Goal: Information Seeking & Learning: Learn about a topic

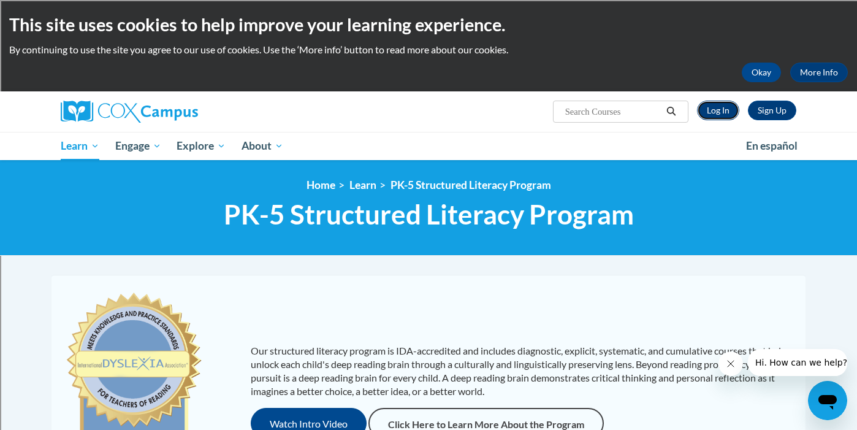
click at [717, 113] on link "Log In" at bounding box center [718, 110] width 42 height 20
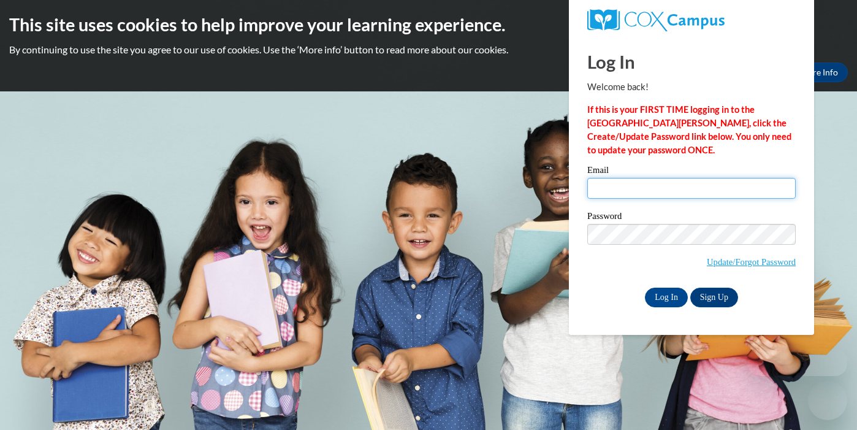
type input "kkoepsell@shorewood.k12.wi.us"
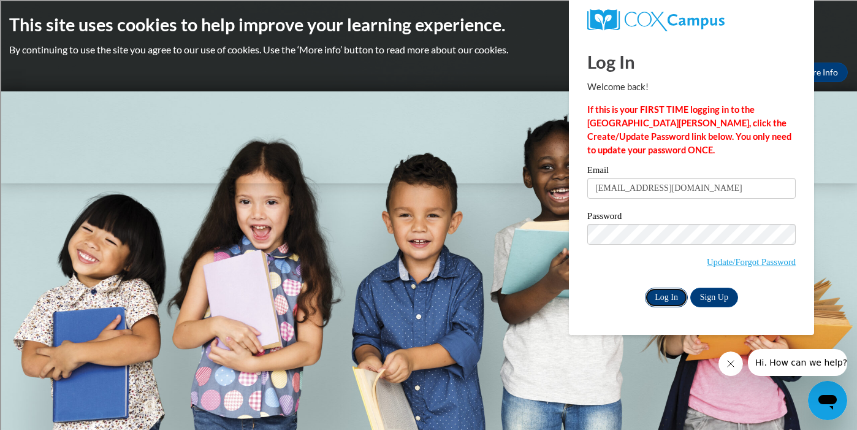
click at [665, 296] on input "Log In" at bounding box center [666, 297] width 43 height 20
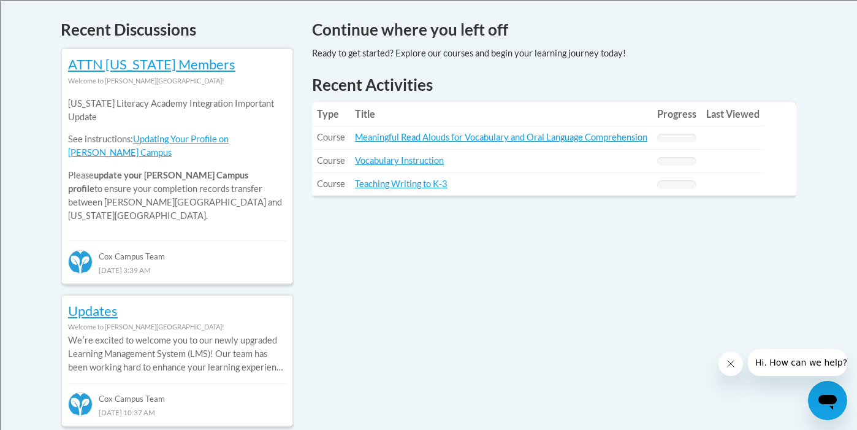
scroll to position [510, 0]
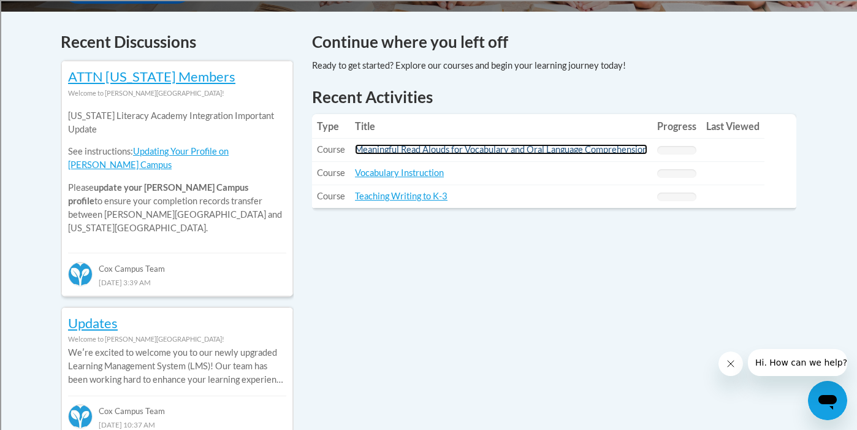
click at [405, 152] on link "Meaningful Read Alouds for Vocabulary and Oral Language Comprehension" at bounding box center [501, 149] width 292 height 10
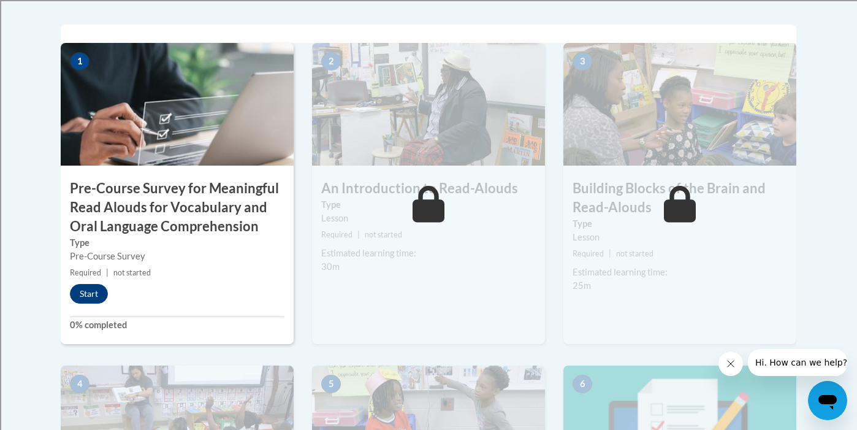
scroll to position [423, 0]
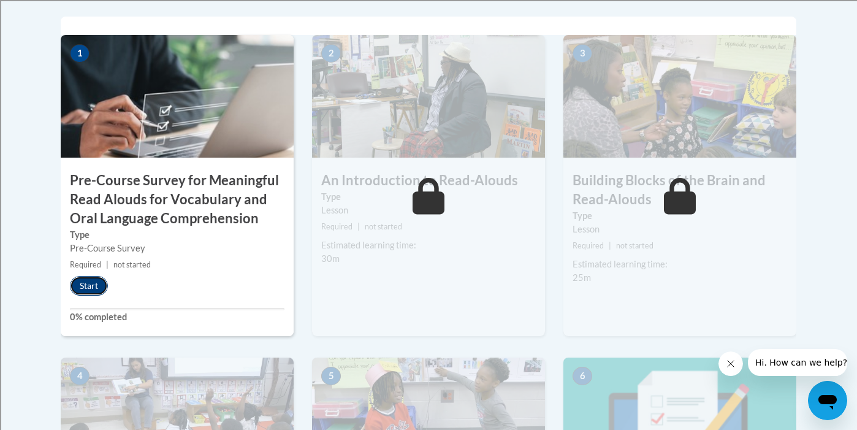
click at [85, 287] on button "Start" at bounding box center [89, 286] width 38 height 20
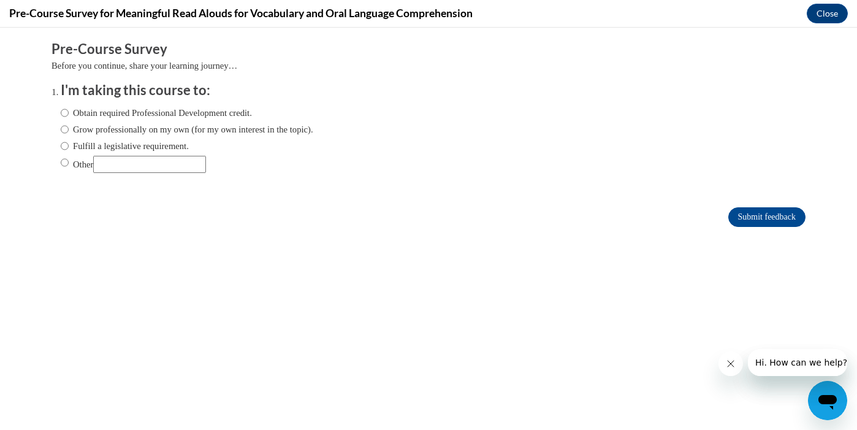
scroll to position [0, 0]
click at [63, 114] on input "Obtain required Professional Development credit." at bounding box center [65, 112] width 8 height 13
radio input "true"
click at [751, 218] on input "Submit feedback" at bounding box center [766, 217] width 77 height 20
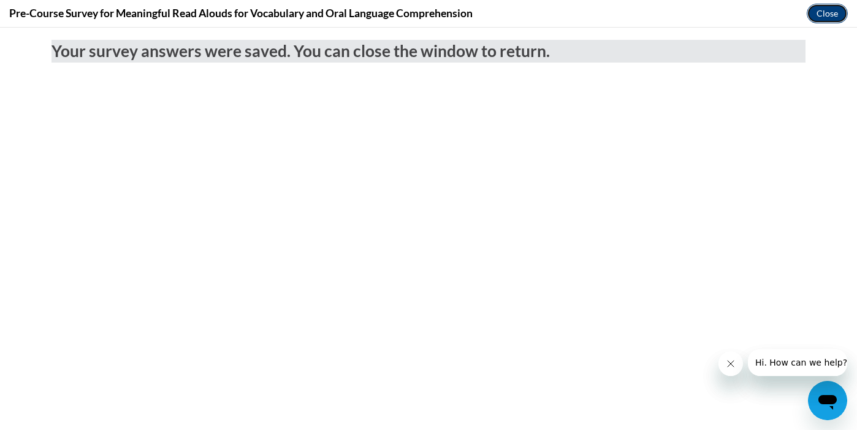
click at [823, 15] on button "Close" at bounding box center [826, 14] width 41 height 20
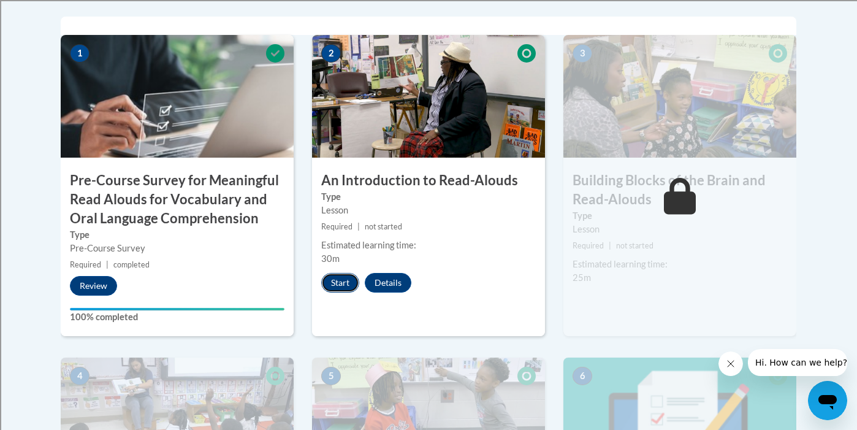
click at [333, 291] on button "Start" at bounding box center [340, 283] width 38 height 20
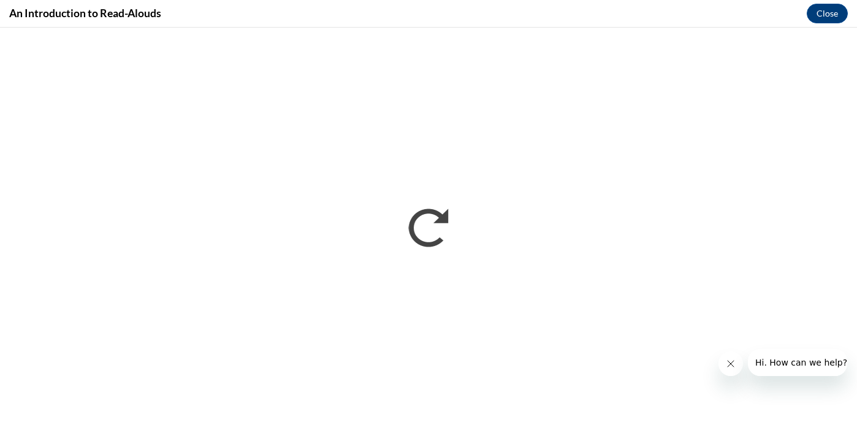
click at [730, 363] on icon "Close message from company" at bounding box center [730, 363] width 6 height 6
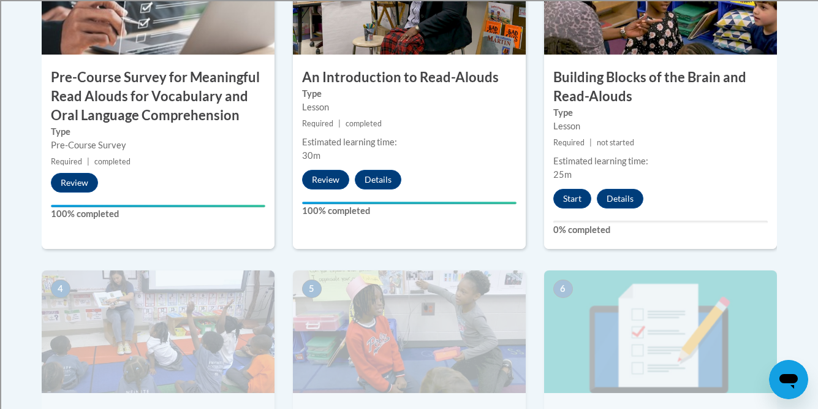
scroll to position [454, 0]
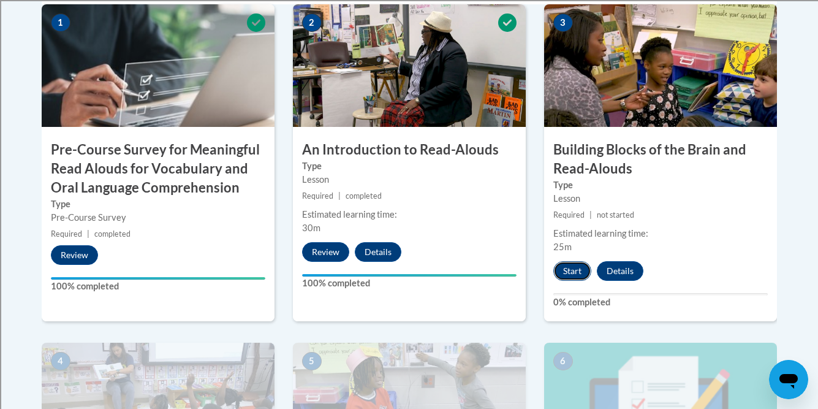
click at [567, 270] on button "Start" at bounding box center [572, 271] width 38 height 20
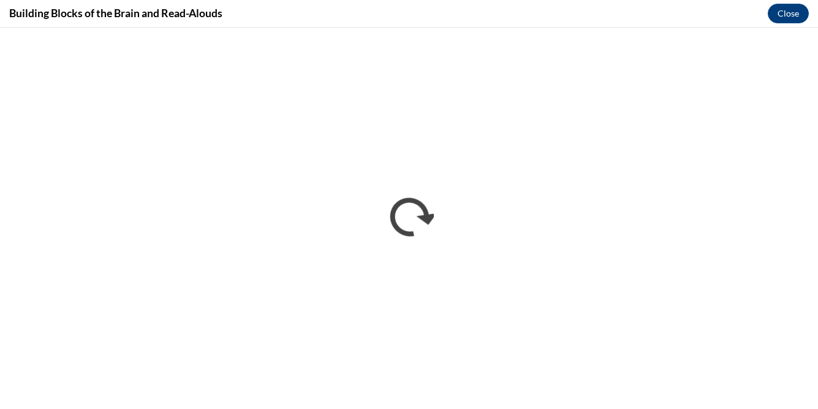
scroll to position [0, 0]
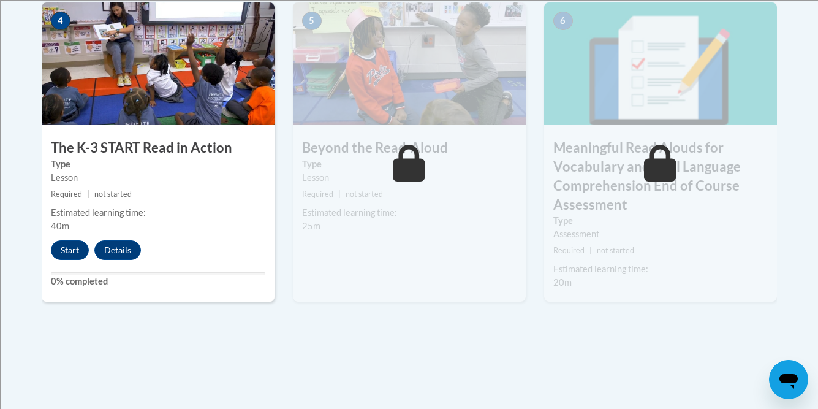
scroll to position [831, 0]
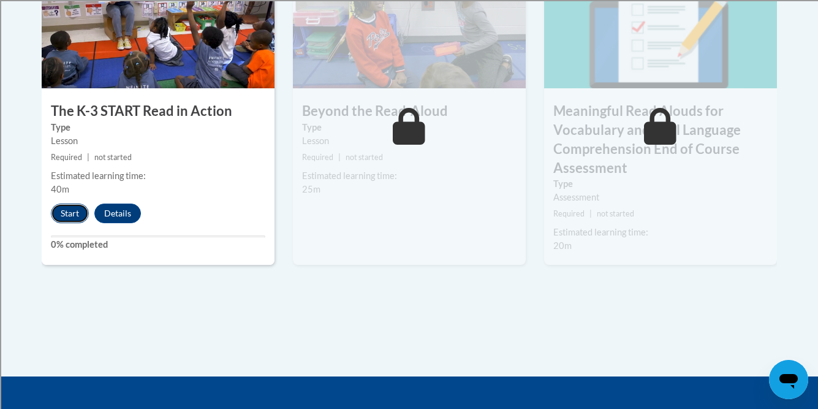
click at [64, 210] on button "Start" at bounding box center [70, 213] width 38 height 20
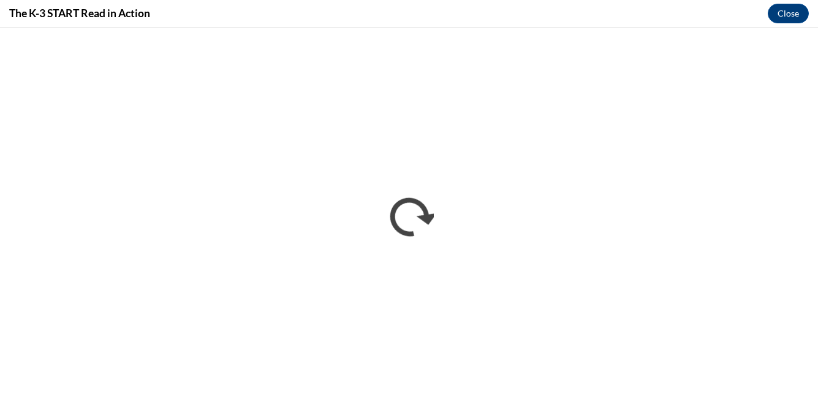
scroll to position [0, 0]
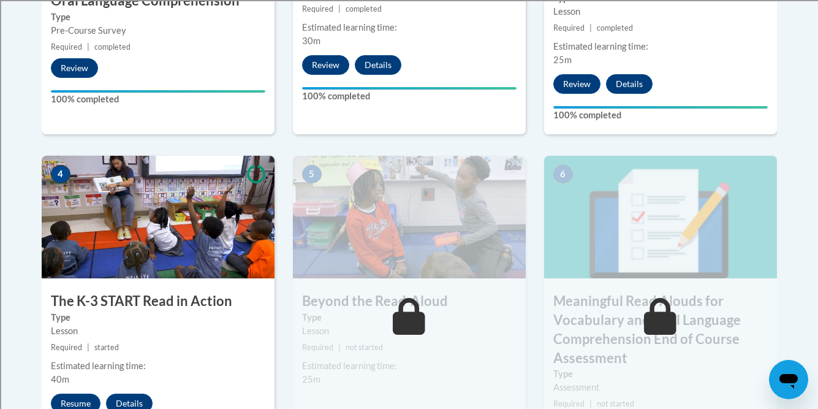
scroll to position [715, 0]
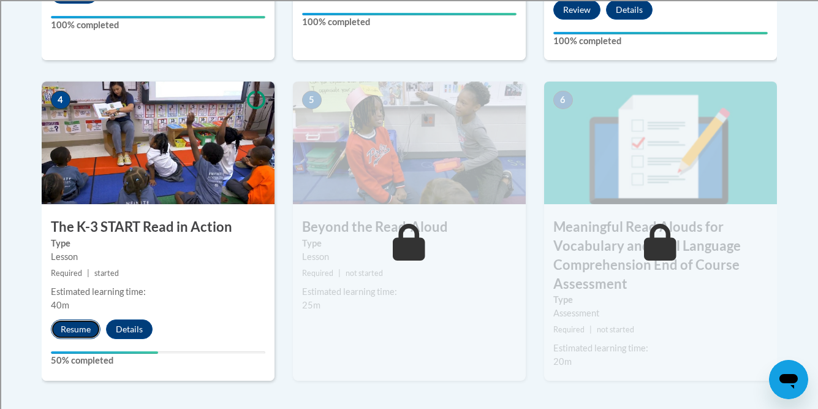
click at [77, 324] on button "Resume" at bounding box center [76, 329] width 50 height 20
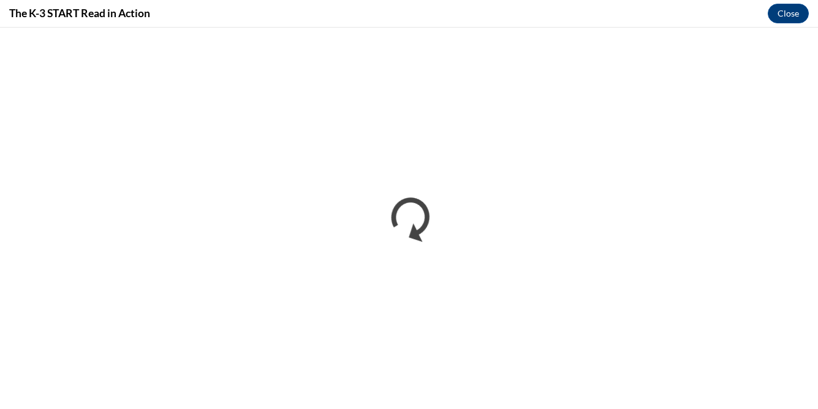
scroll to position [0, 0]
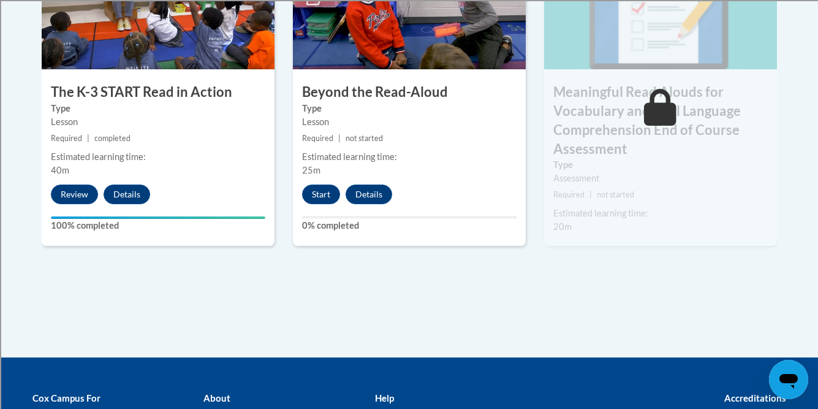
scroll to position [851, 0]
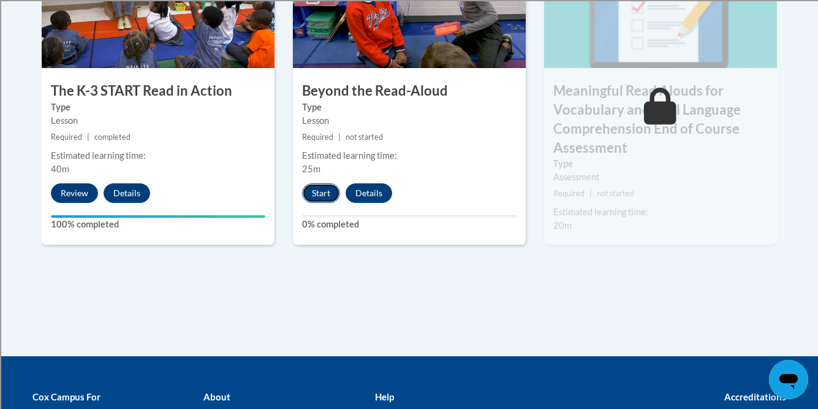
click at [317, 195] on button "Start" at bounding box center [321, 193] width 38 height 20
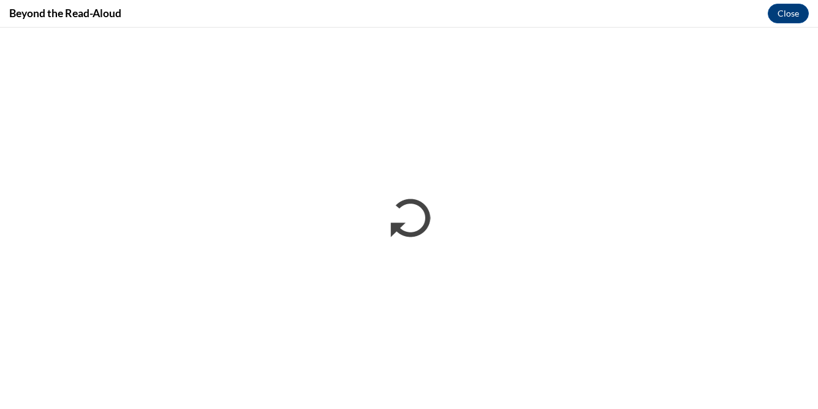
scroll to position [0, 0]
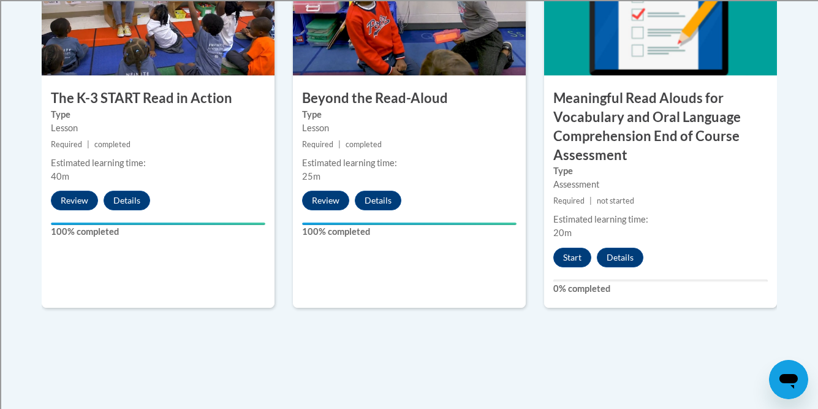
scroll to position [840, 0]
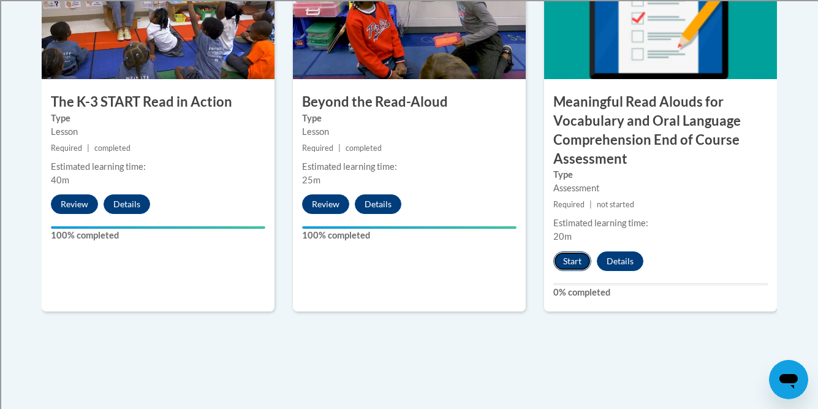
click at [570, 256] on button "Start" at bounding box center [572, 261] width 38 height 20
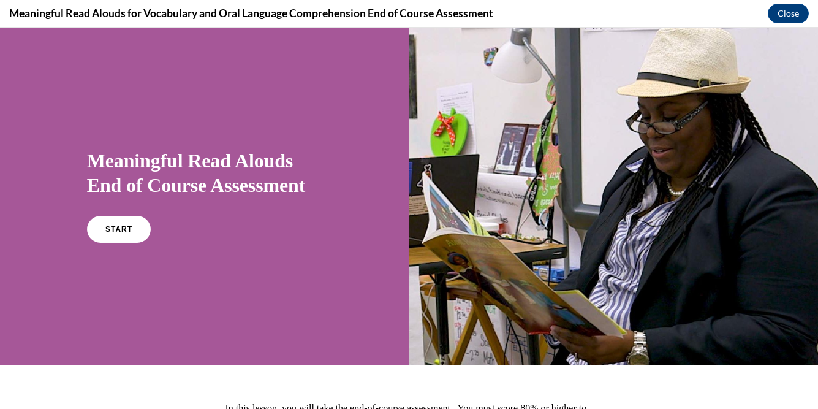
scroll to position [0, 0]
click at [108, 228] on span "START" at bounding box center [119, 229] width 28 height 9
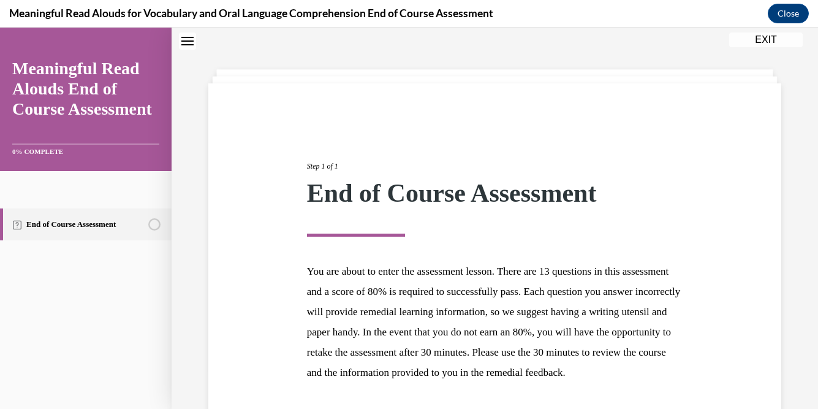
scroll to position [154, 0]
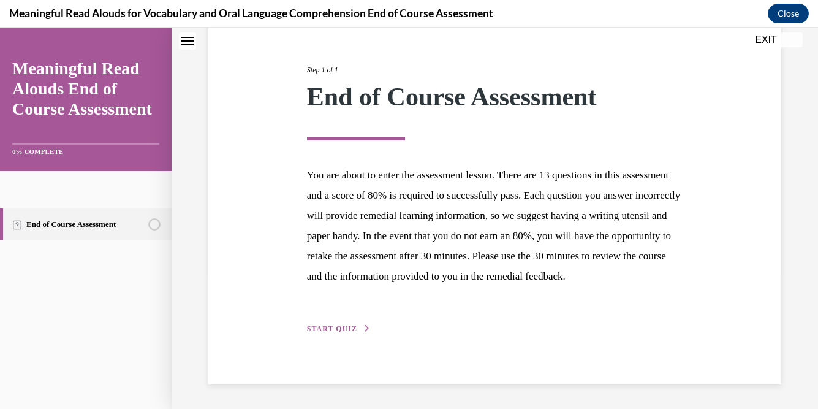
click at [334, 330] on span "START QUIZ" at bounding box center [332, 328] width 50 height 9
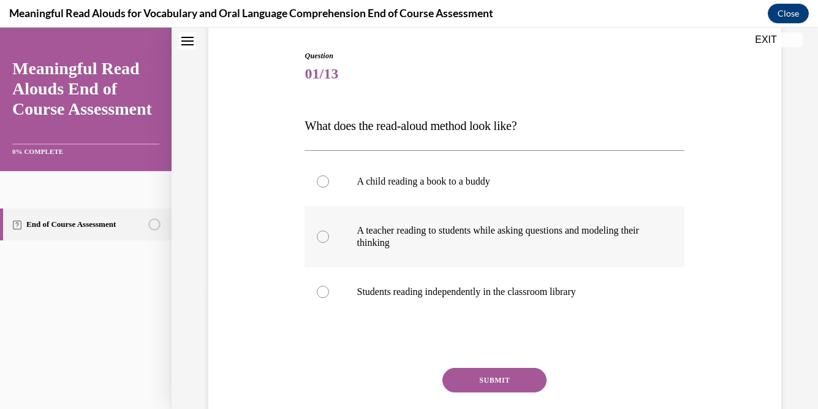
scroll to position [119, 0]
click at [322, 238] on div at bounding box center [323, 238] width 12 height 12
click at [322, 238] on input "A teacher reading to students while asking questions and modeling their thinking" at bounding box center [323, 238] width 12 height 12
radio input "true"
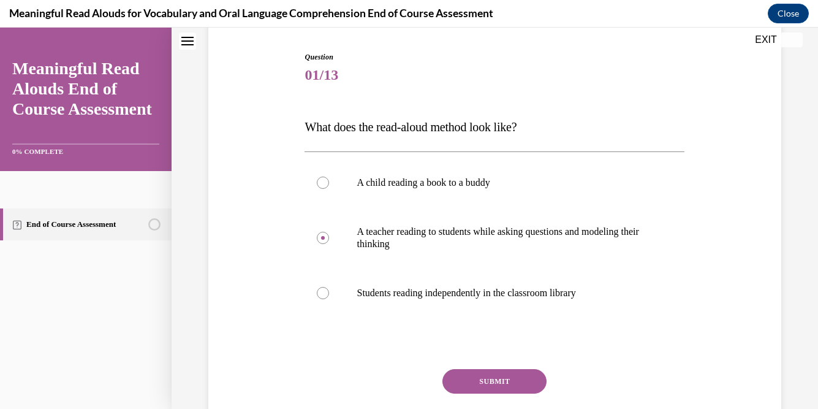
click at [480, 377] on button "SUBMIT" at bounding box center [494, 381] width 104 height 25
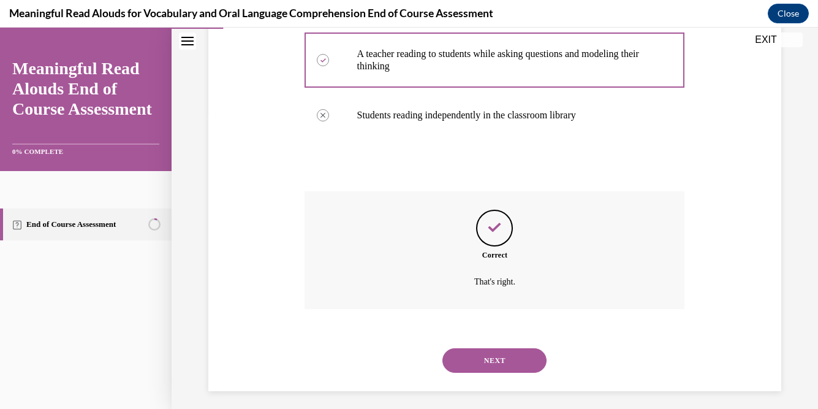
scroll to position [303, 0]
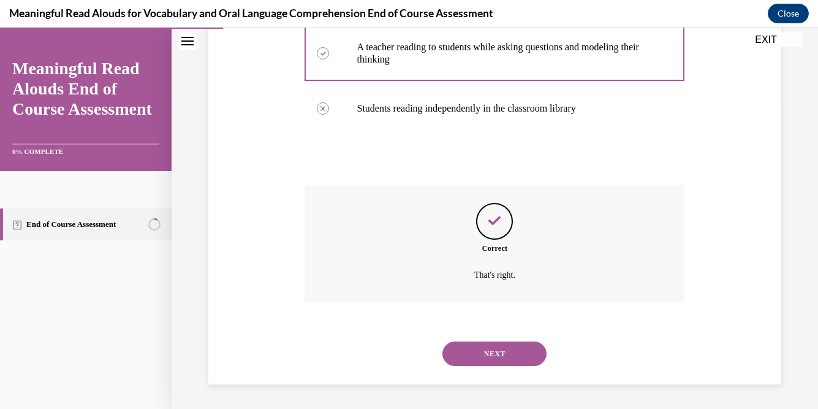
click at [485, 364] on button "NEXT" at bounding box center [494, 353] width 104 height 25
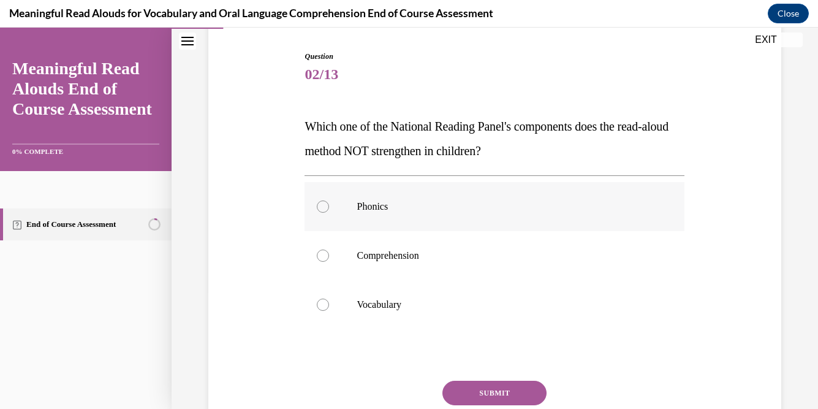
scroll to position [121, 0]
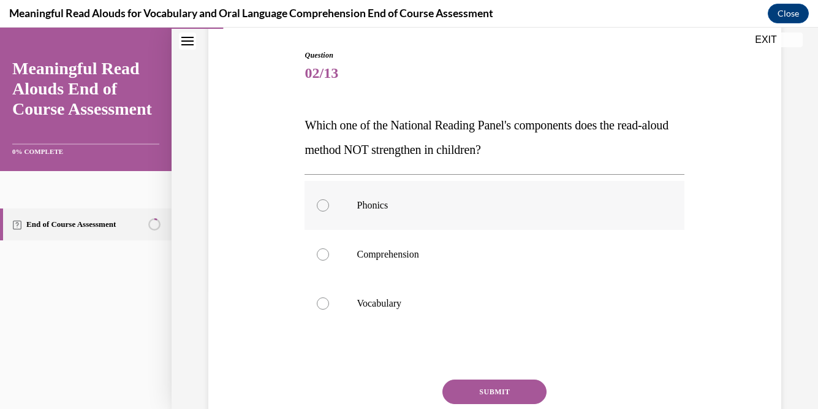
click at [323, 205] on div at bounding box center [323, 205] width 12 height 12
click at [323, 205] on input "Phonics" at bounding box center [323, 205] width 12 height 12
radio input "true"
click at [485, 399] on button "SUBMIT" at bounding box center [494, 391] width 104 height 25
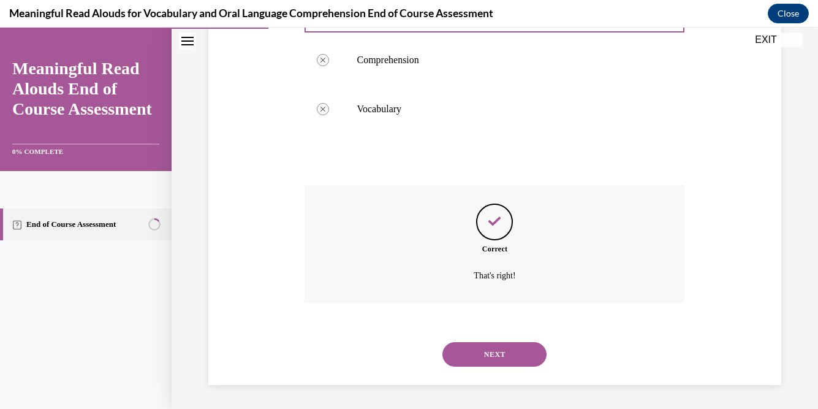
scroll to position [316, 0]
click at [477, 354] on button "NEXT" at bounding box center [494, 353] width 104 height 25
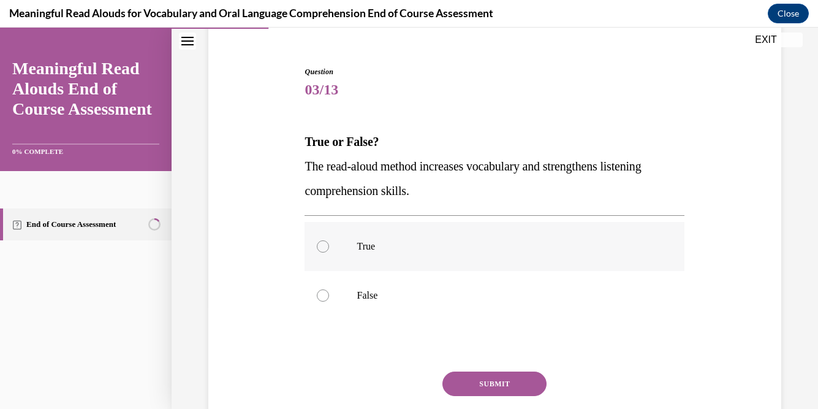
scroll to position [152, 0]
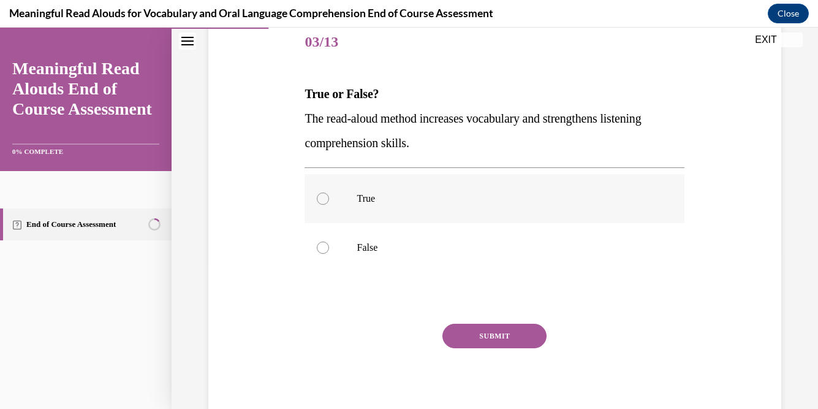
click at [326, 193] on div at bounding box center [323, 198] width 12 height 12
click at [326, 193] on input "True" at bounding box center [323, 198] width 12 height 12
radio input "true"
click at [492, 331] on button "SUBMIT" at bounding box center [494, 336] width 104 height 25
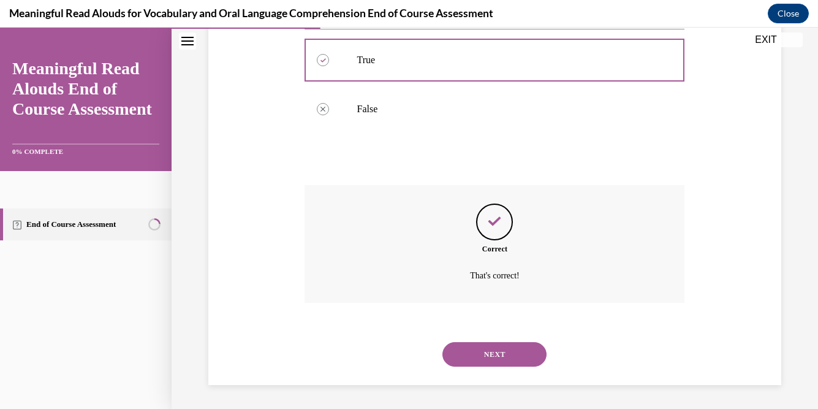
scroll to position [291, 0]
click at [466, 354] on button "NEXT" at bounding box center [494, 353] width 104 height 25
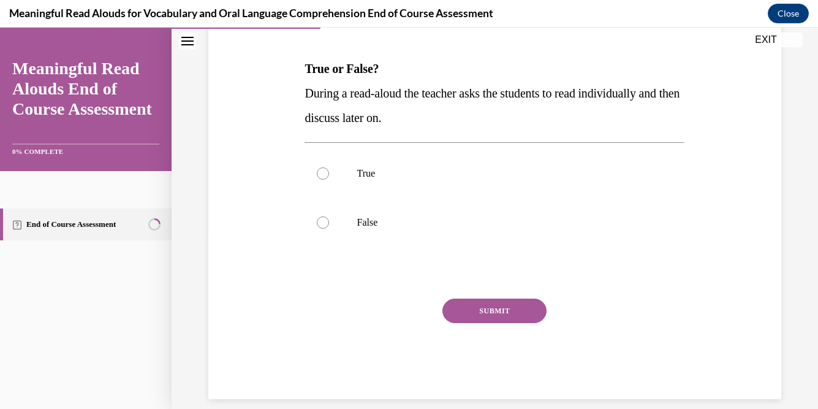
scroll to position [176, 0]
click at [320, 222] on div at bounding box center [323, 223] width 12 height 12
click at [320, 222] on input "False" at bounding box center [323, 223] width 12 height 12
radio input "true"
click at [508, 305] on button "SUBMIT" at bounding box center [494, 311] width 104 height 25
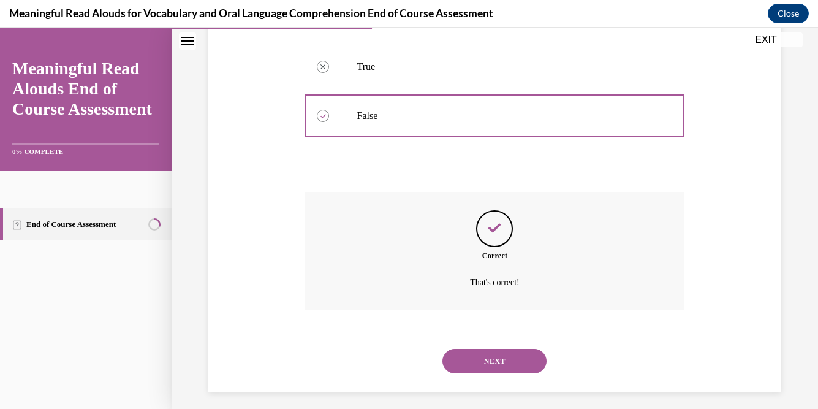
scroll to position [291, 0]
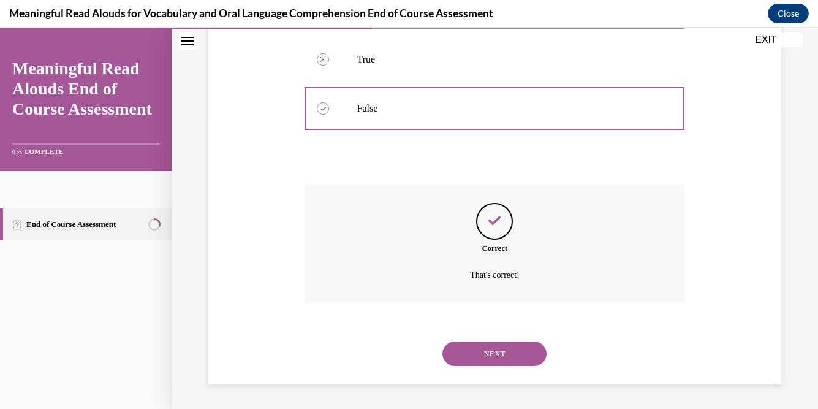
click at [486, 352] on button "NEXT" at bounding box center [494, 353] width 104 height 25
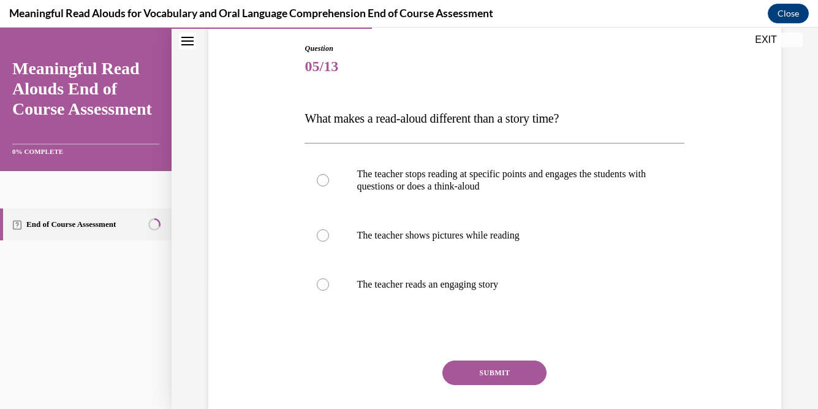
scroll to position [132, 0]
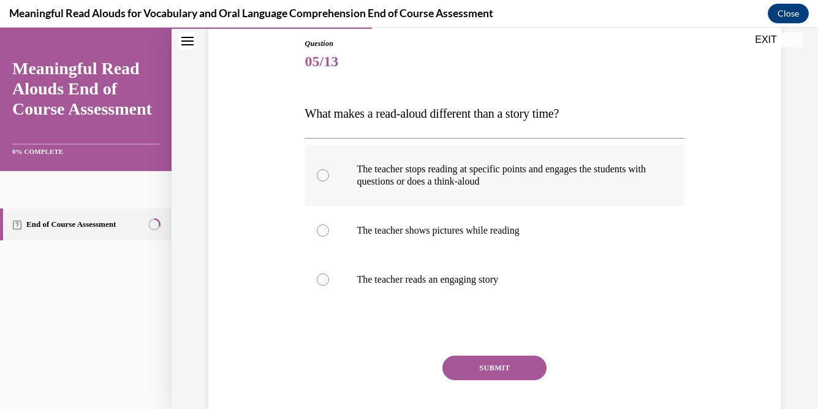
click at [317, 180] on label "The teacher stops reading at specific points and engages the students with ques…" at bounding box center [495, 175] width 380 height 61
click at [317, 180] on input "The teacher stops reading at specific points and engages the students with ques…" at bounding box center [323, 175] width 12 height 12
radio input "true"
click at [504, 371] on button "SUBMIT" at bounding box center [494, 367] width 104 height 25
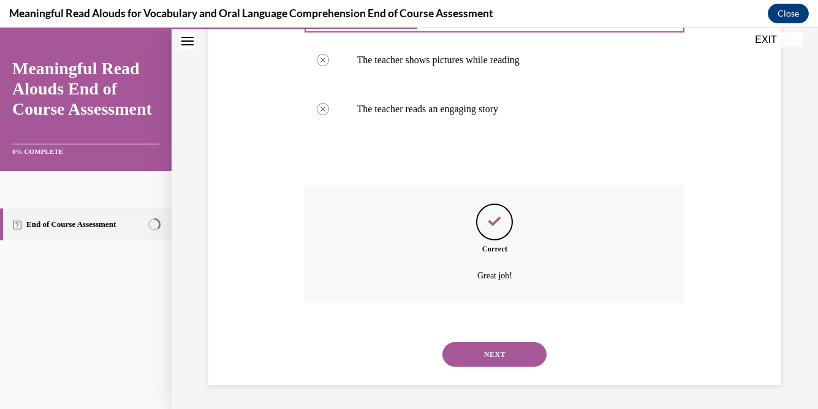
scroll to position [303, 0]
click at [503, 353] on button "NEXT" at bounding box center [494, 353] width 104 height 25
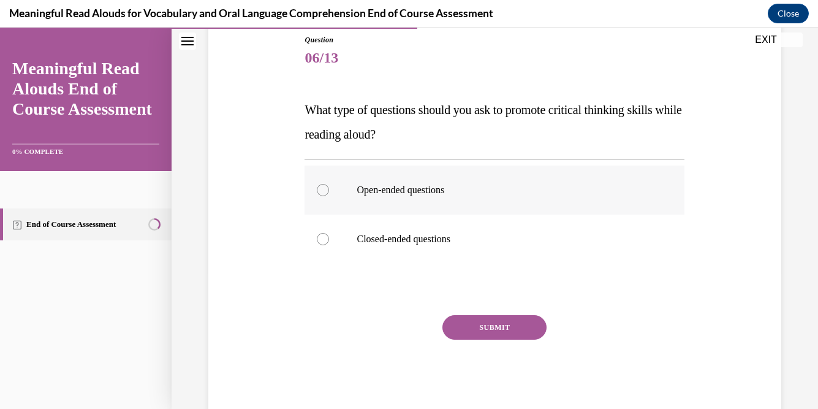
click at [321, 188] on div at bounding box center [323, 190] width 12 height 12
click at [321, 188] on input "Open-ended questions" at bounding box center [323, 190] width 12 height 12
radio input "true"
click at [467, 316] on button "SUBMIT" at bounding box center [494, 327] width 104 height 25
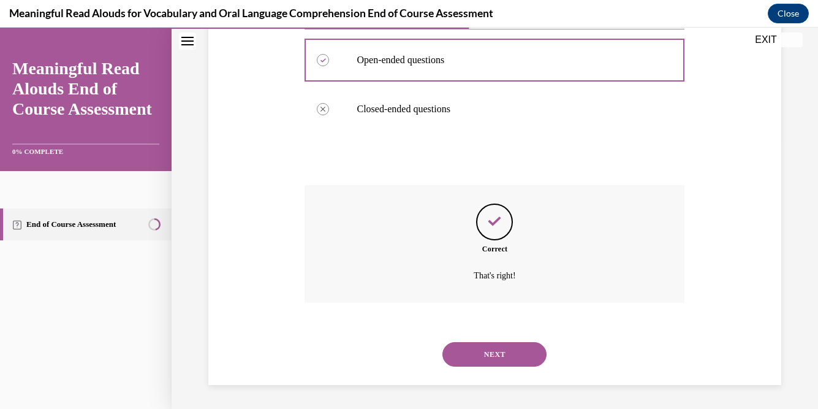
scroll to position [267, 0]
click at [474, 353] on button "NEXT" at bounding box center [494, 353] width 104 height 25
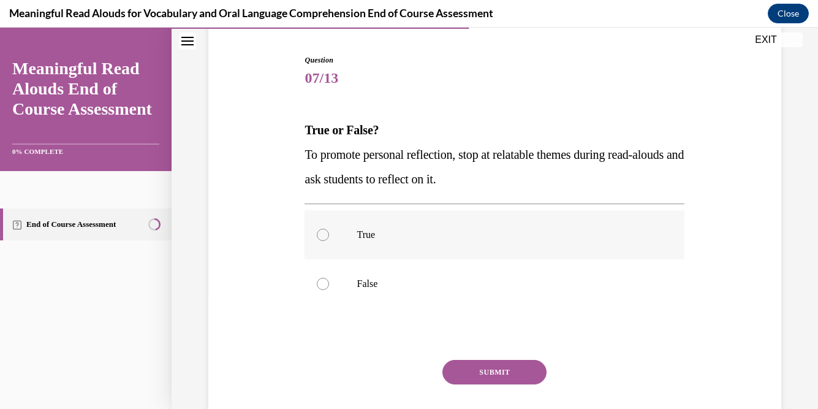
scroll to position [116, 0]
click at [324, 235] on div at bounding box center [323, 234] width 12 height 12
click at [324, 235] on input "True" at bounding box center [323, 234] width 12 height 12
radio input "true"
click at [483, 371] on button "SUBMIT" at bounding box center [494, 371] width 104 height 25
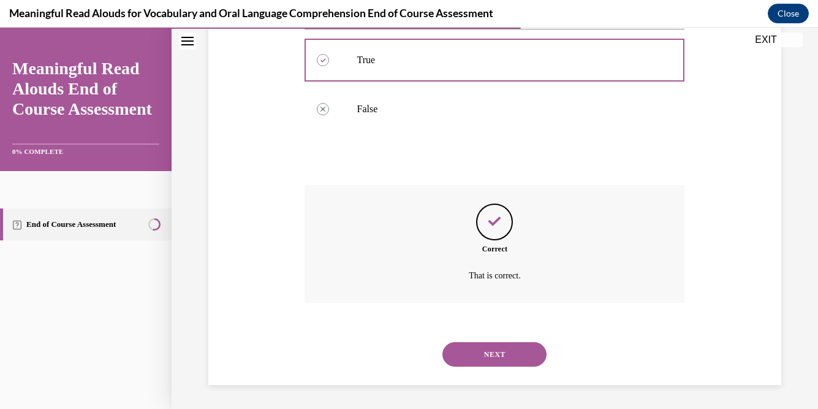
scroll to position [291, 0]
click at [486, 372] on div "NEXT" at bounding box center [495, 353] width 380 height 49
click at [486, 358] on button "NEXT" at bounding box center [494, 353] width 104 height 25
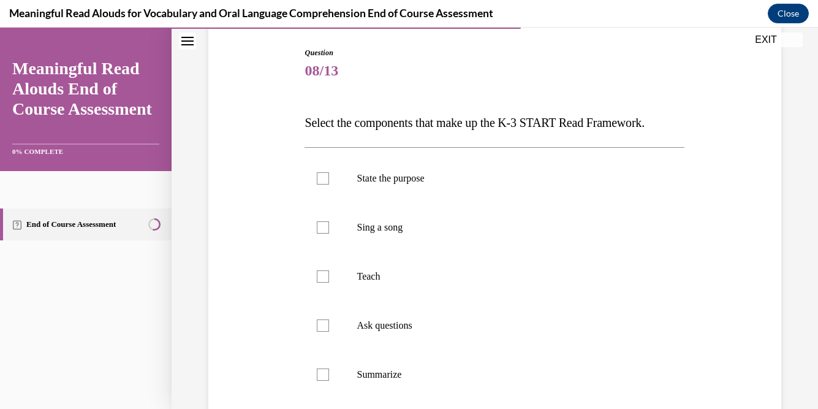
scroll to position [119, 0]
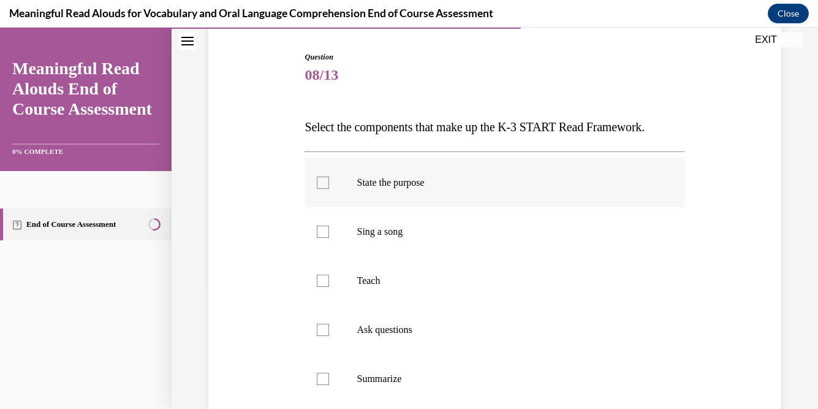
click at [325, 186] on div at bounding box center [323, 182] width 12 height 12
click at [325, 186] on input "State the purpose" at bounding box center [323, 182] width 12 height 12
checkbox input "true"
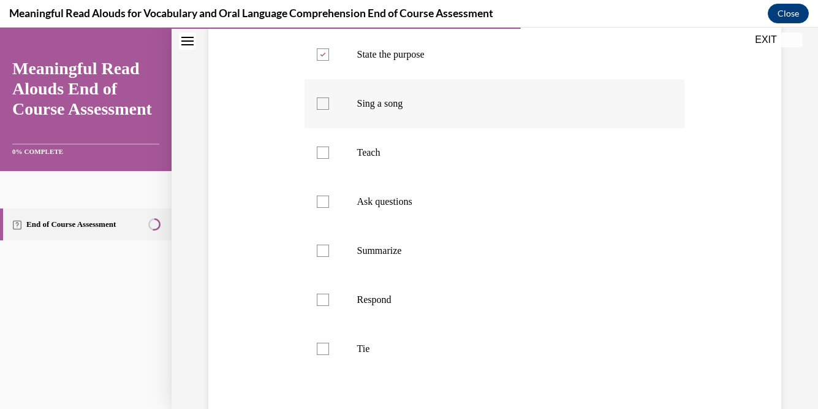
scroll to position [276, 0]
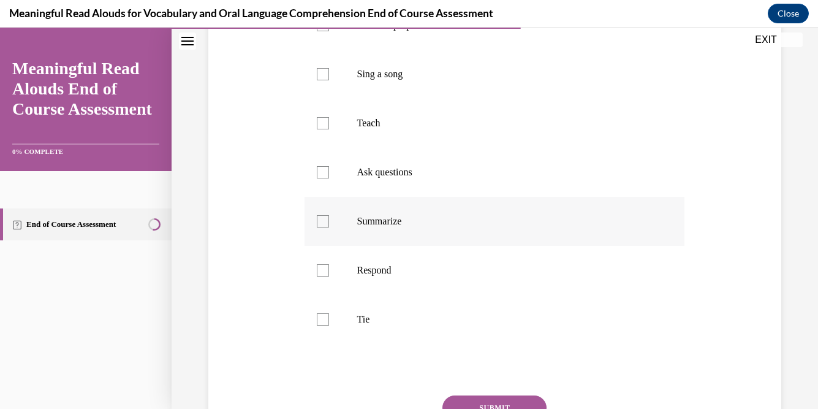
click at [320, 221] on div at bounding box center [323, 221] width 12 height 12
click at [320, 221] on input "Summarize" at bounding box center [323, 221] width 12 height 12
checkbox input "true"
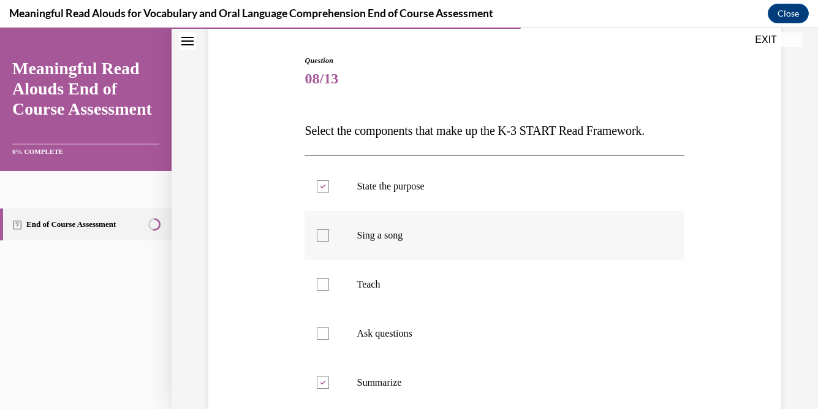
scroll to position [105, 0]
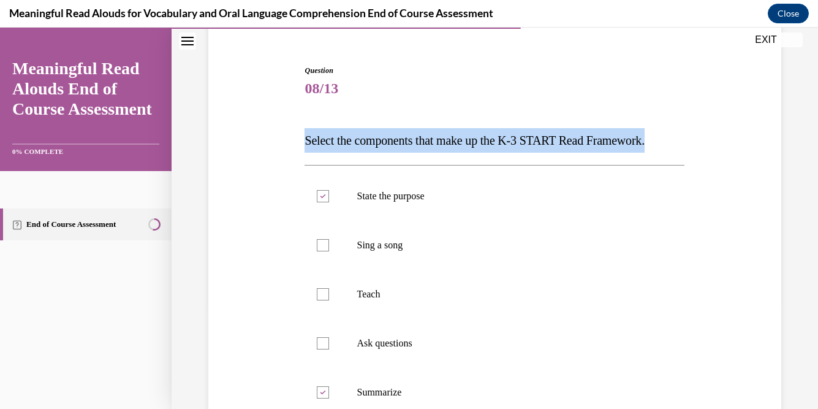
drag, startPoint x: 681, startPoint y: 143, endPoint x: 295, endPoint y: 145, distance: 386.0
click at [295, 146] on div "Question 08/13 Select the components that make up the K-3 START Read Framework.…" at bounding box center [494, 347] width 579 height 638
copy span "Select the components that make up the K-3 START Read Framework."
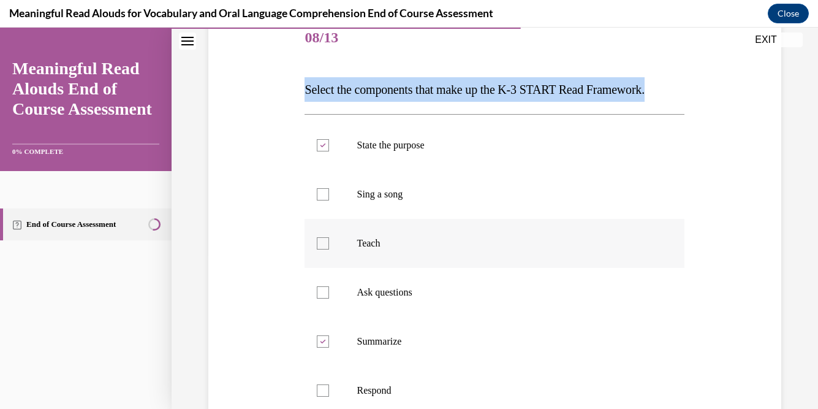
scroll to position [159, 0]
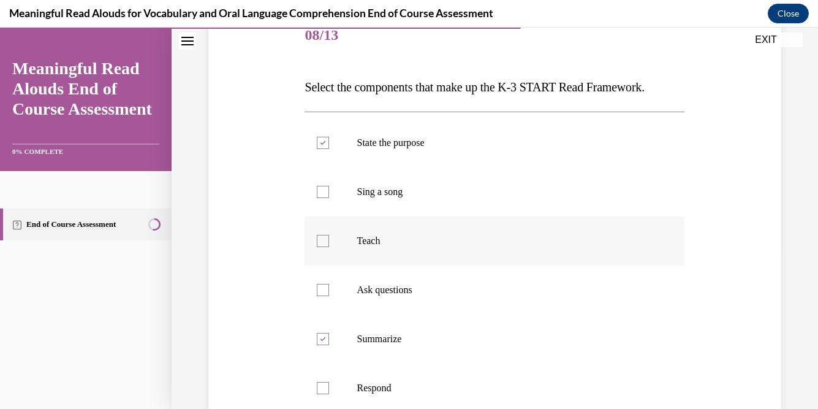
click at [324, 240] on div at bounding box center [323, 241] width 12 height 12
click at [324, 240] on input "Teach" at bounding box center [323, 241] width 12 height 12
checkbox input "true"
click at [309, 292] on label "Ask questions" at bounding box center [495, 289] width 380 height 49
click at [317, 292] on input "Ask questions" at bounding box center [323, 290] width 12 height 12
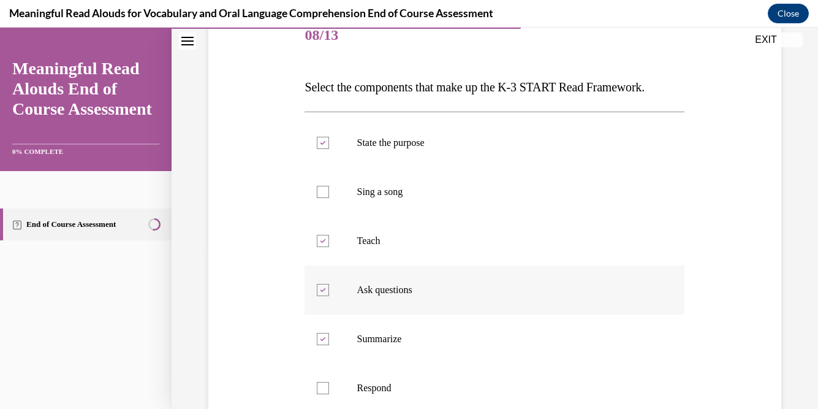
click at [325, 289] on icon at bounding box center [323, 290] width 6 height 4
click at [325, 289] on input "Ask questions" at bounding box center [323, 290] width 12 height 12
checkbox input "false"
click at [325, 244] on div at bounding box center [323, 241] width 12 height 12
click at [325, 244] on input "Teach" at bounding box center [323, 241] width 12 height 12
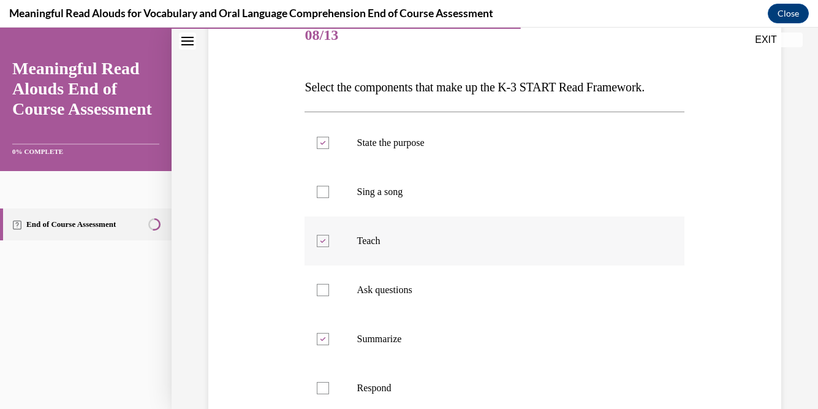
checkbox input "false"
click at [322, 280] on label "Ask questions" at bounding box center [495, 289] width 380 height 49
click at [322, 284] on input "Ask questions" at bounding box center [323, 290] width 12 height 12
checkbox input "true"
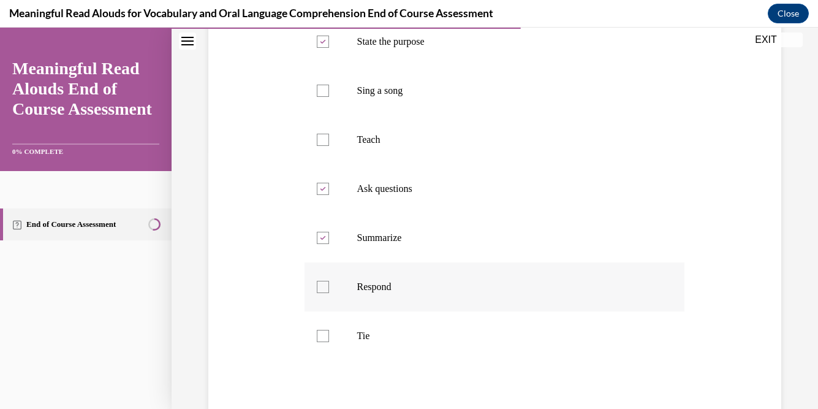
click at [327, 287] on div at bounding box center [323, 287] width 12 height 12
click at [327, 287] on input "Respond" at bounding box center [323, 287] width 12 height 12
checkbox input "true"
click at [327, 335] on div at bounding box center [323, 333] width 12 height 12
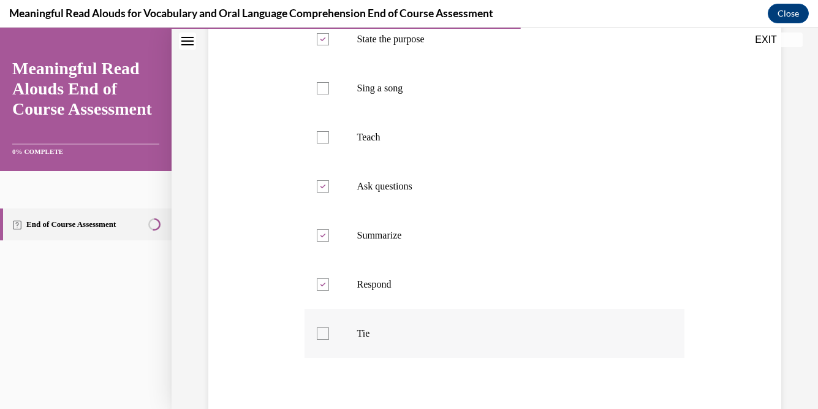
click at [327, 335] on input "Tie" at bounding box center [323, 333] width 12 height 12
checkbox input "true"
click at [320, 284] on icon at bounding box center [323, 284] width 6 height 4
click at [320, 284] on input "Respond" at bounding box center [323, 284] width 12 height 12
checkbox input "false"
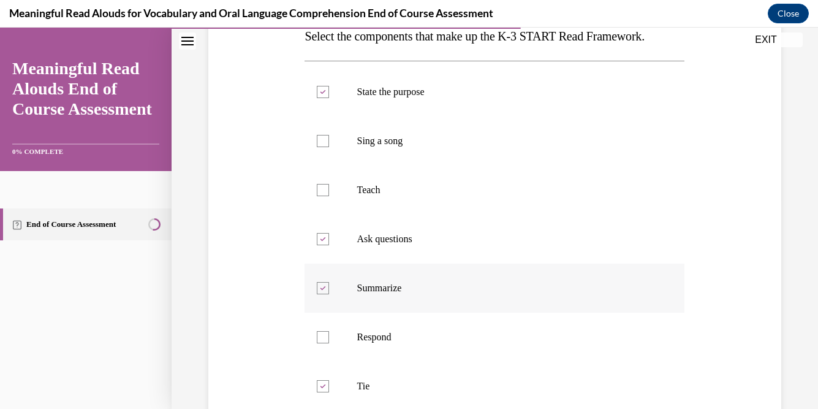
scroll to position [208, 0]
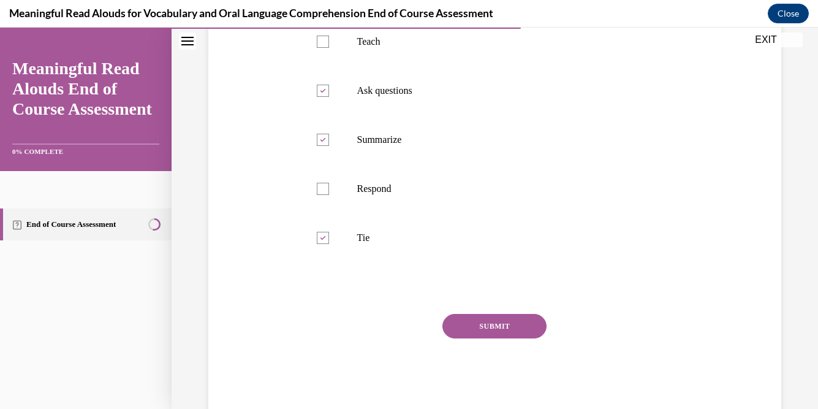
click at [486, 330] on button "SUBMIT" at bounding box center [494, 326] width 104 height 25
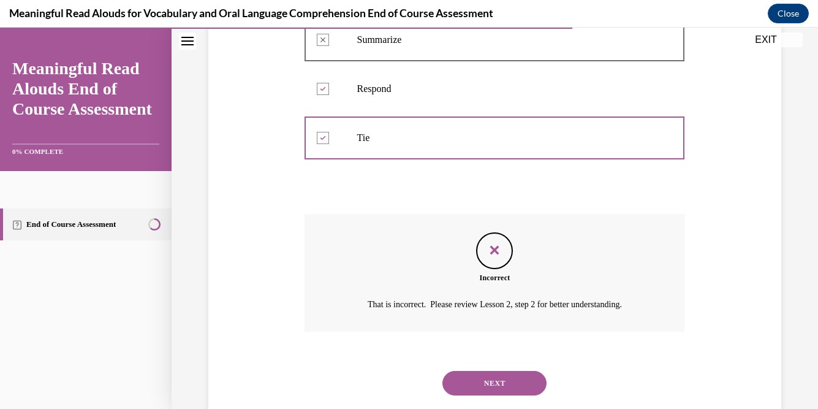
scroll to position [487, 0]
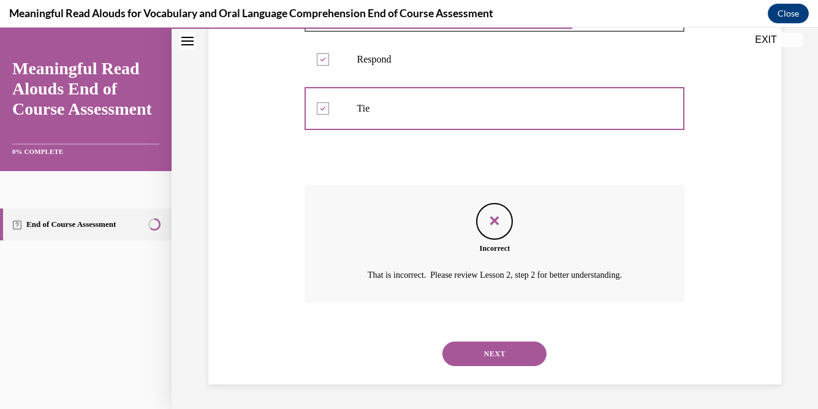
click at [479, 356] on button "NEXT" at bounding box center [494, 353] width 104 height 25
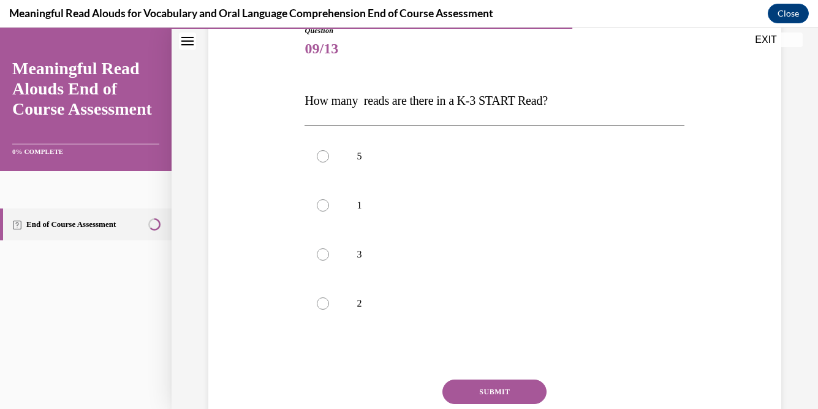
scroll to position [158, 0]
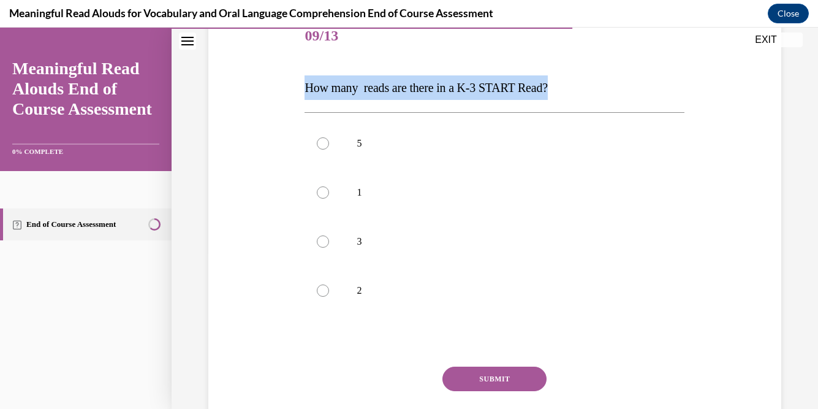
drag, startPoint x: 569, startPoint y: 86, endPoint x: 300, endPoint y: 83, distance: 268.4
click at [300, 83] on div "Question 09/13 How many reads are there in a K-3 START Read? 5 1 3 2 Incorrect …" at bounding box center [494, 220] width 579 height 491
copy span "How many reads are there in a K-3 START Read?"
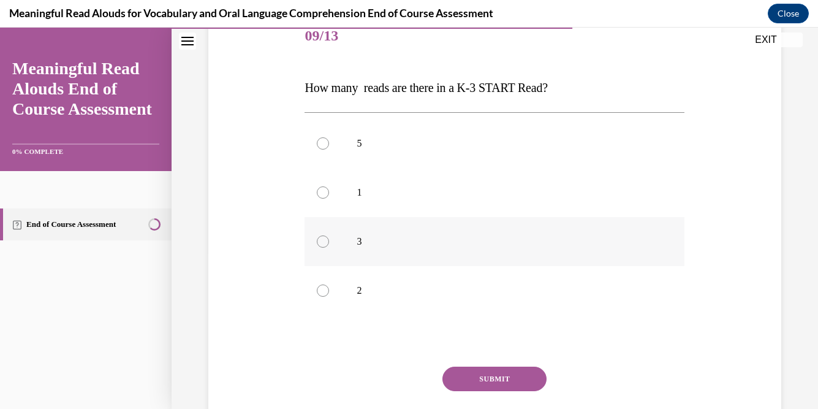
click at [324, 244] on div at bounding box center [323, 241] width 12 height 12
click at [324, 244] on input "3" at bounding box center [323, 241] width 12 height 12
radio input "true"
click at [502, 376] on button "SUBMIT" at bounding box center [494, 378] width 104 height 25
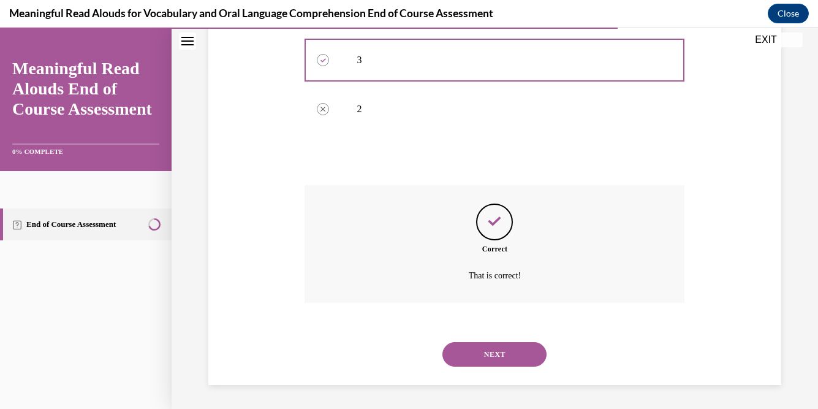
scroll to position [340, 0]
click at [486, 352] on button "NEXT" at bounding box center [494, 353] width 104 height 25
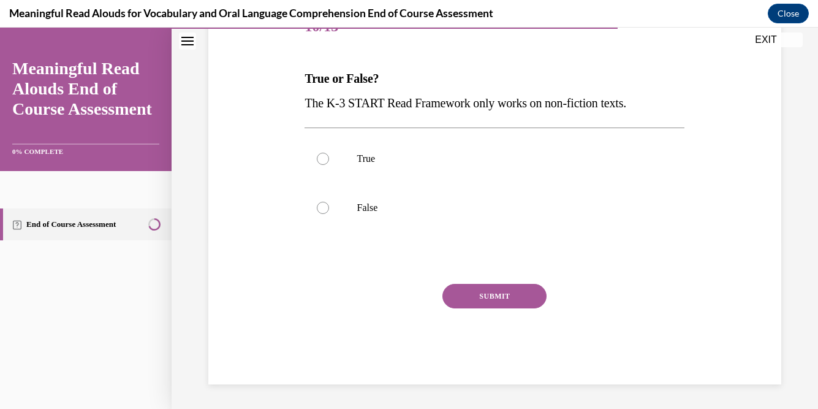
scroll to position [136, 0]
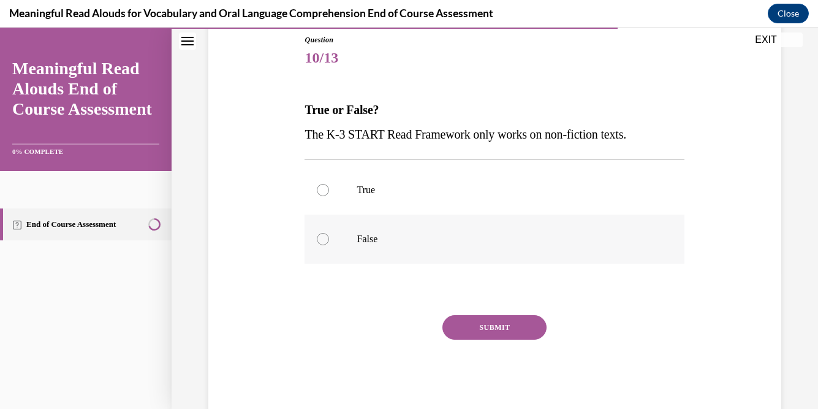
click at [323, 241] on div at bounding box center [323, 239] width 12 height 12
click at [323, 241] on input "False" at bounding box center [323, 239] width 12 height 12
radio input "true"
click at [499, 330] on button "SUBMIT" at bounding box center [494, 327] width 104 height 25
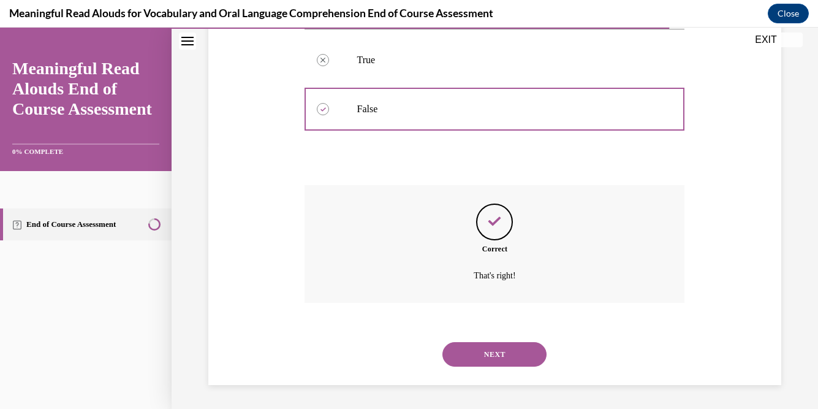
scroll to position [267, 0]
click at [491, 349] on button "NEXT" at bounding box center [494, 353] width 104 height 25
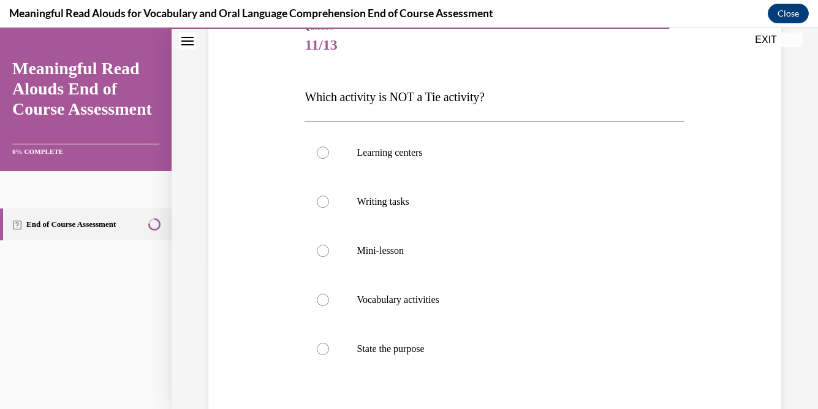
scroll to position [153, 0]
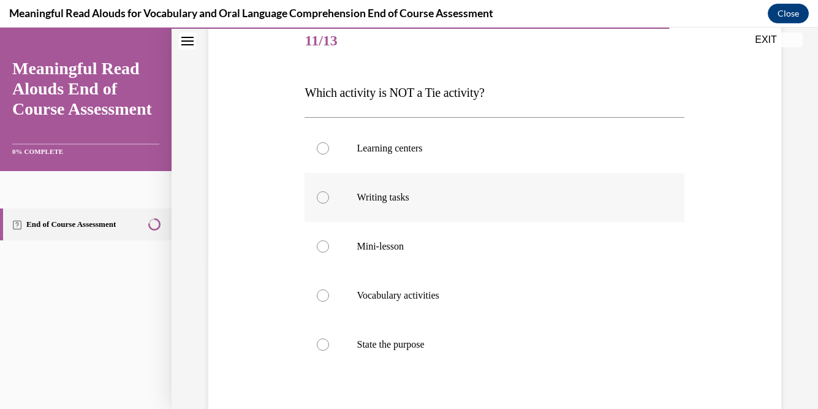
click at [328, 199] on div at bounding box center [323, 197] width 12 height 12
click at [328, 199] on input "Writing tasks" at bounding box center [323, 197] width 12 height 12
radio input "true"
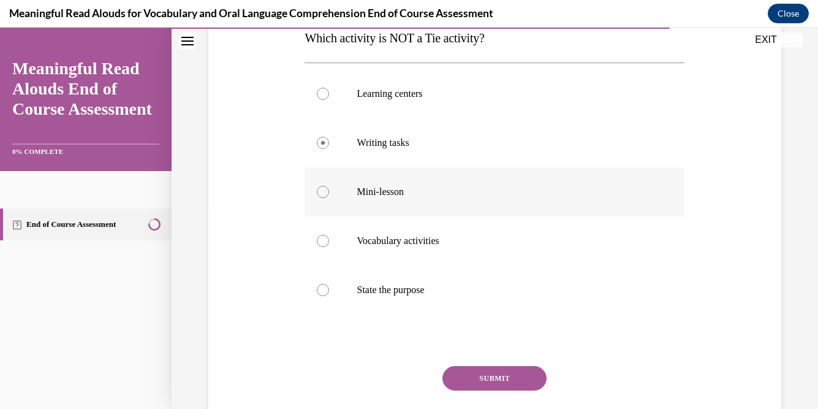
scroll to position [290, 0]
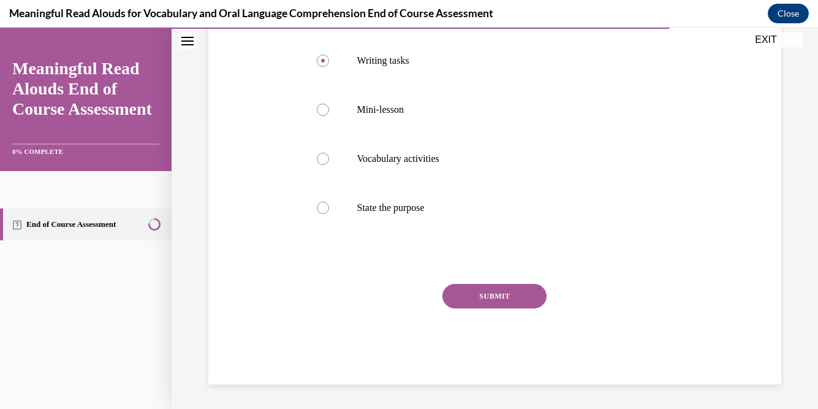
click at [515, 296] on button "SUBMIT" at bounding box center [494, 296] width 104 height 25
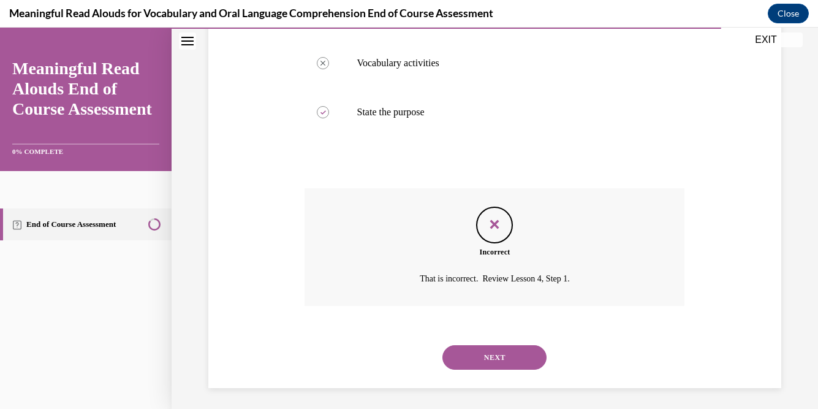
scroll to position [389, 0]
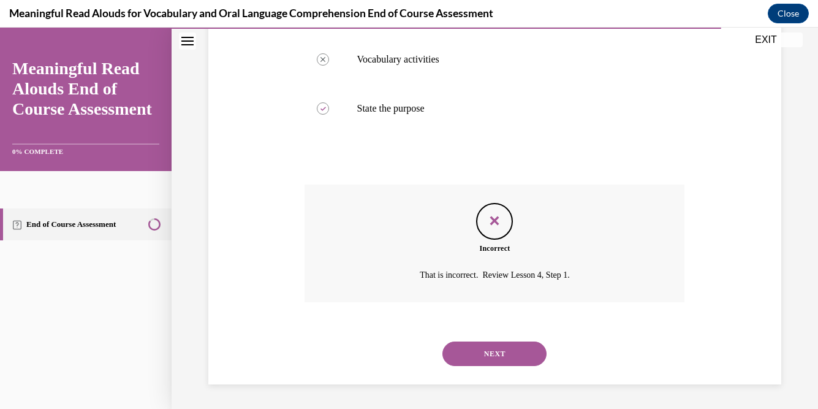
click at [491, 344] on button "NEXT" at bounding box center [494, 353] width 104 height 25
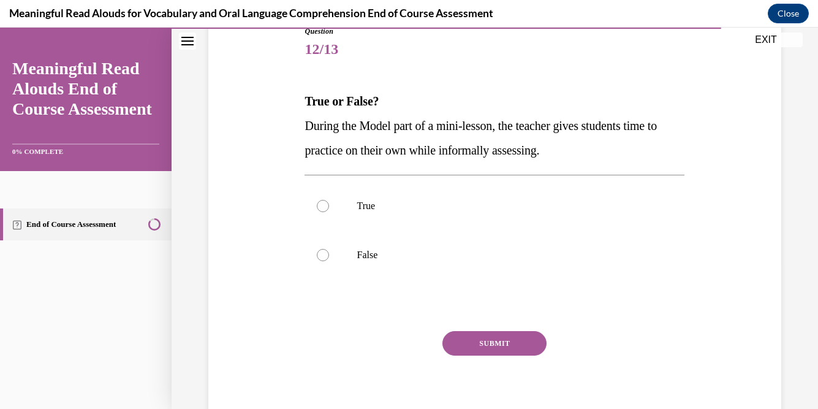
scroll to position [147, 0]
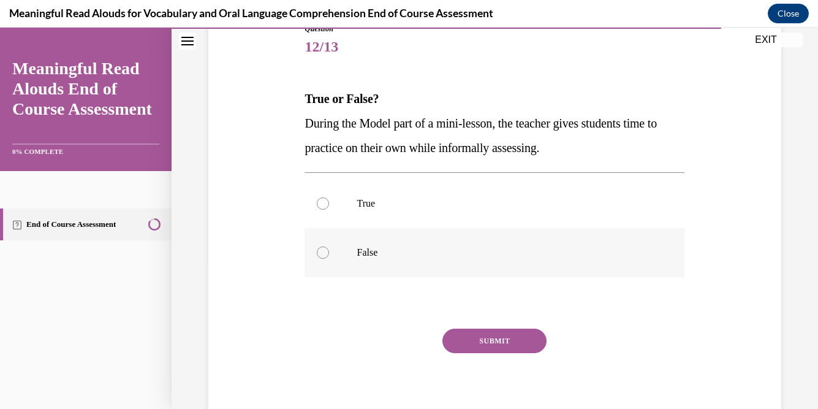
click at [343, 253] on label "False" at bounding box center [495, 252] width 380 height 49
click at [329, 253] on input "False" at bounding box center [323, 252] width 12 height 12
radio input "true"
click at [507, 339] on button "SUBMIT" at bounding box center [494, 340] width 104 height 25
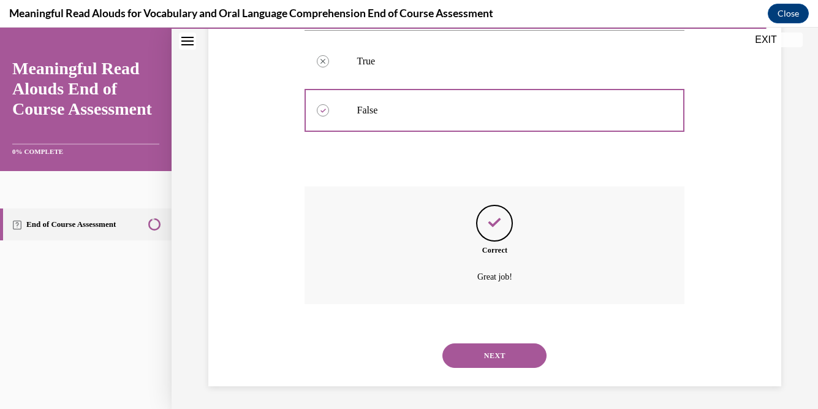
scroll to position [291, 0]
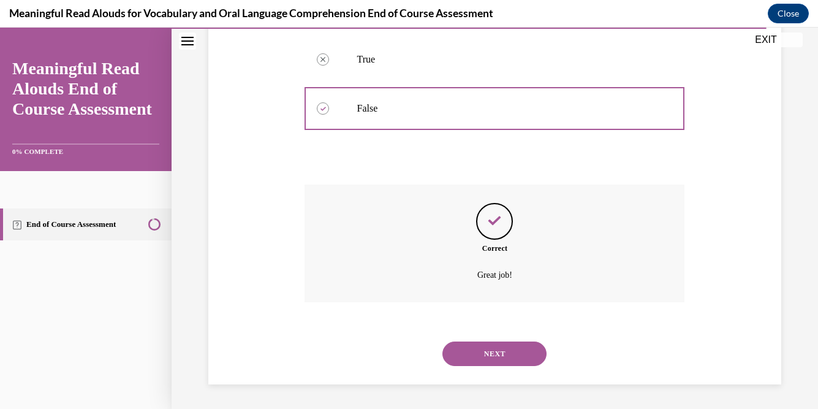
click at [489, 354] on button "NEXT" at bounding box center [494, 353] width 104 height 25
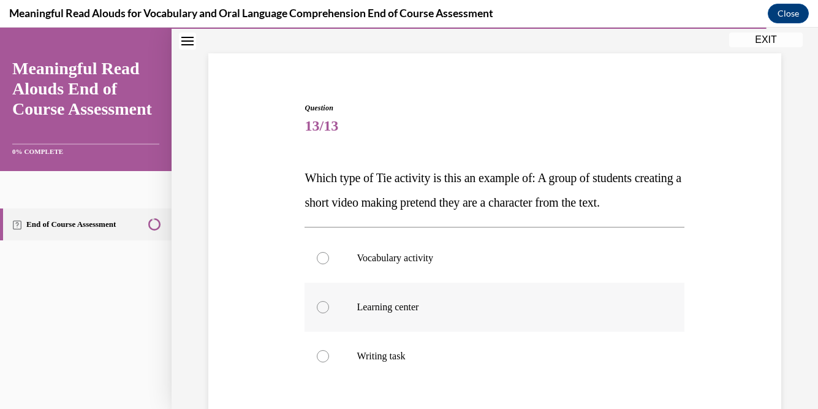
scroll to position [69, 0]
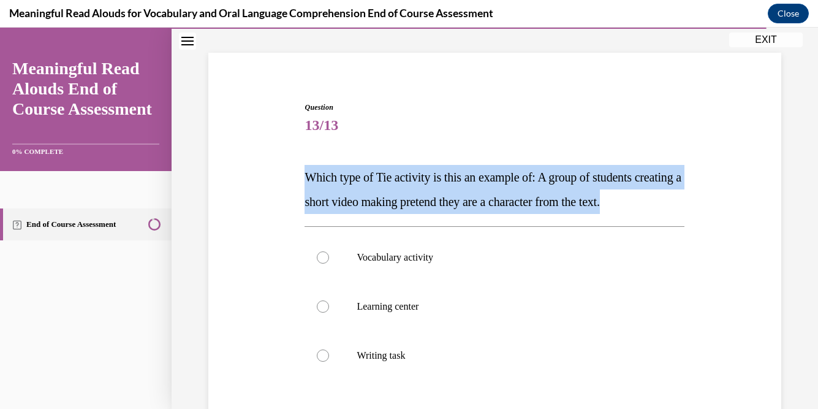
drag, startPoint x: 692, startPoint y: 204, endPoint x: 299, endPoint y: 173, distance: 394.6
click at [295, 173] on div "Question 13/13 Which type of Tie activity is this an example of: A group of stu…" at bounding box center [494, 298] width 579 height 467
copy span "Which type of Tie activity is this an example of: A group of students creating …"
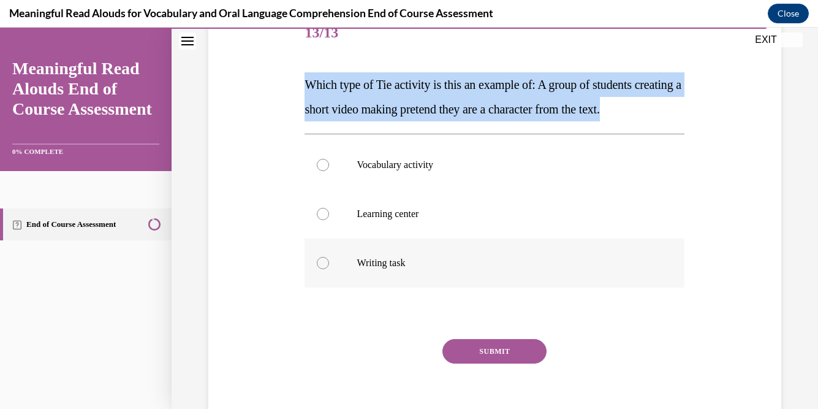
scroll to position [153, 0]
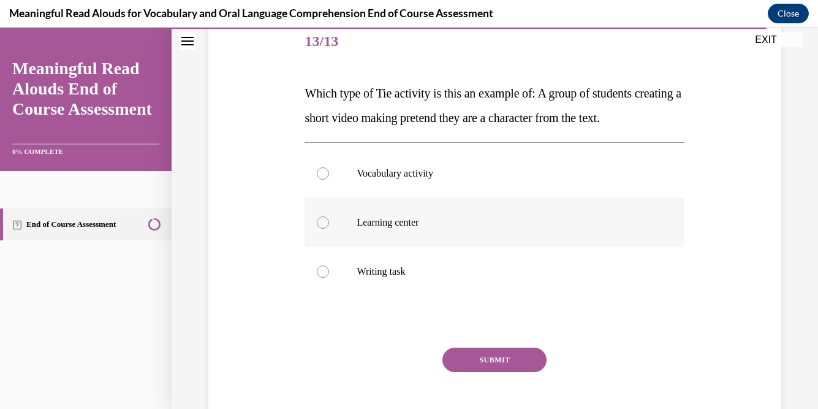
click at [322, 222] on div at bounding box center [323, 222] width 12 height 12
click at [322, 222] on input "Learning center" at bounding box center [323, 222] width 12 height 12
radio input "true"
click at [326, 221] on div at bounding box center [323, 222] width 12 height 12
click at [326, 221] on input "Learning center" at bounding box center [323, 222] width 12 height 12
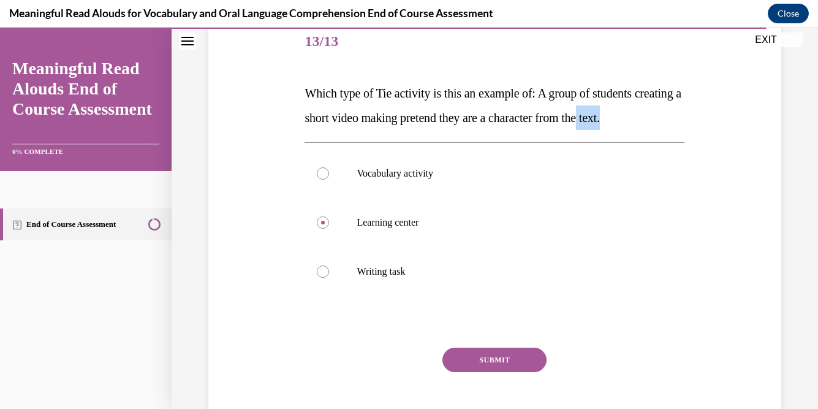
drag, startPoint x: 708, startPoint y: 121, endPoint x: 656, endPoint y: 120, distance: 52.1
click at [656, 120] on div "Question 13/13 Which type of Tie activity is this an example of: A group of stu…" at bounding box center [494, 214] width 579 height 467
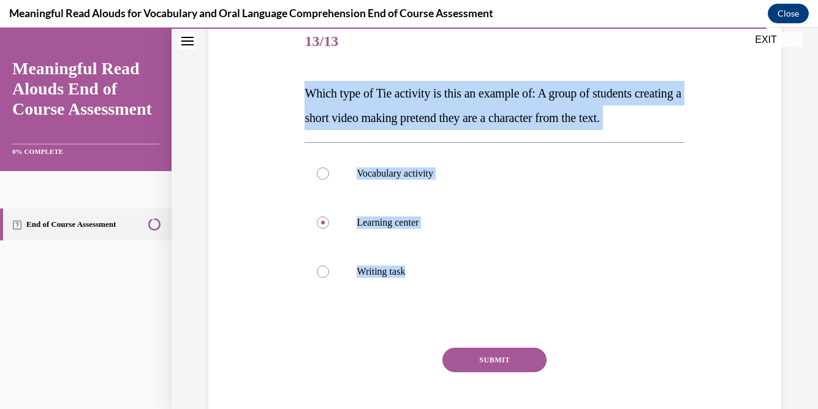
drag, startPoint x: 422, startPoint y: 271, endPoint x: 292, endPoint y: 92, distance: 221.2
click at [292, 92] on div "Question 13/13 Which type of Tie activity is this an example of: A group of stu…" at bounding box center [494, 214] width 579 height 467
copy div "Which type of Tie activity is this an example of: A group of students creating …"
click at [480, 358] on button "SUBMIT" at bounding box center [494, 359] width 104 height 25
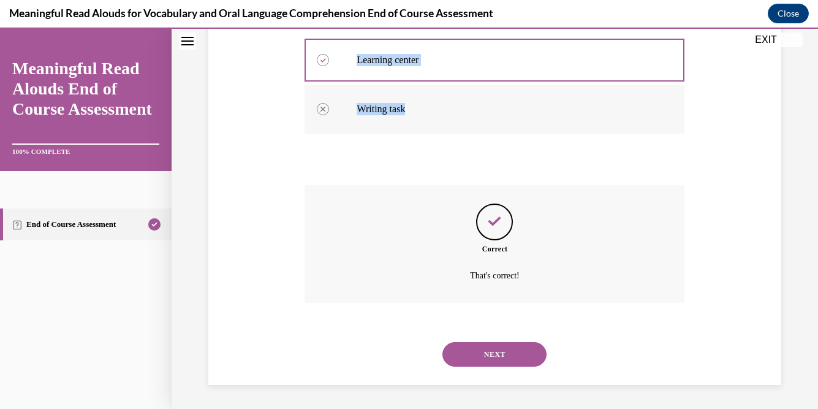
scroll to position [316, 0]
click at [508, 342] on button "NEXT" at bounding box center [494, 353] width 104 height 25
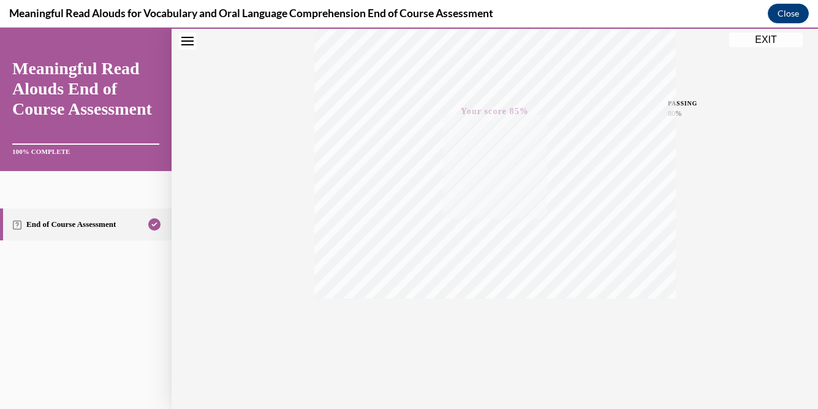
scroll to position [247, 0]
drag, startPoint x: 749, startPoint y: 42, endPoint x: 502, endPoint y: 143, distance: 267.4
click at [749, 42] on button "EXIT" at bounding box center [766, 39] width 74 height 15
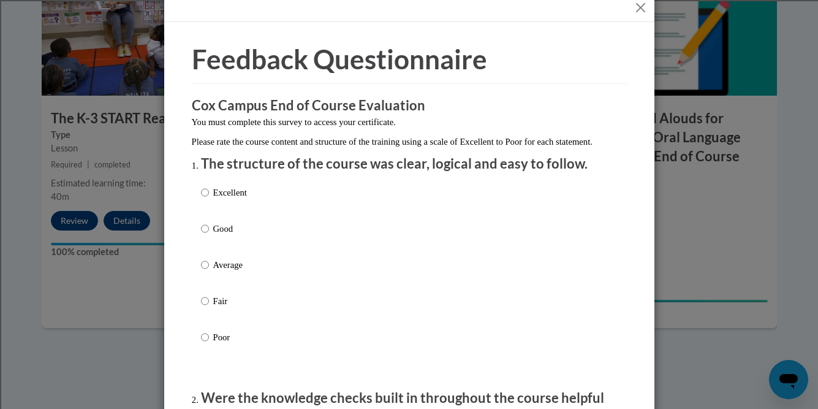
scroll to position [20, 0]
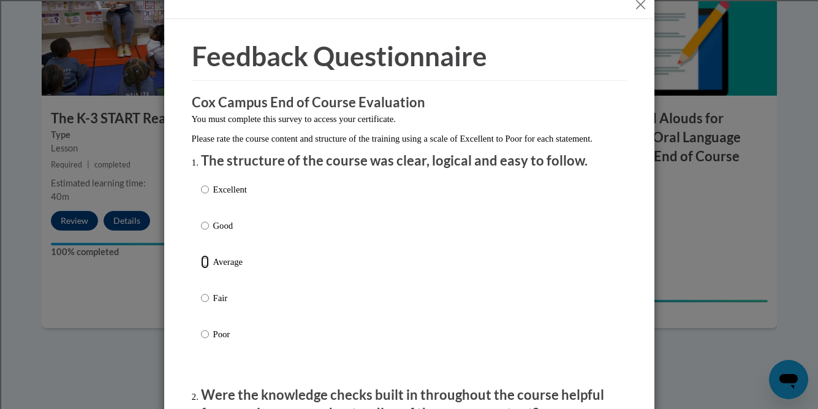
click at [205, 268] on input "Average" at bounding box center [205, 261] width 8 height 13
radio input "true"
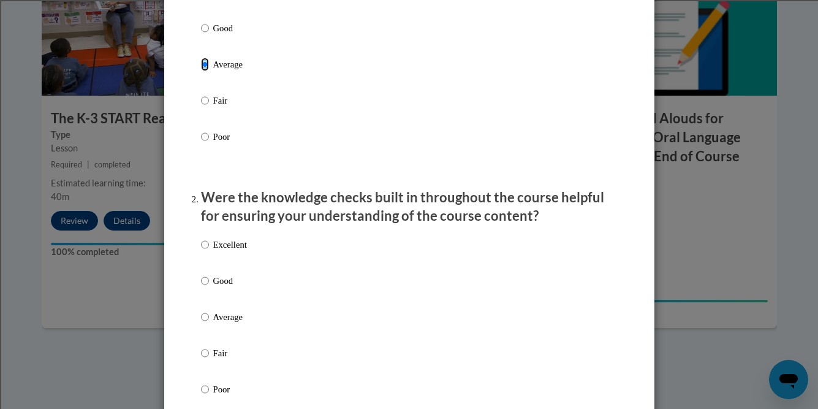
scroll to position [263, 0]
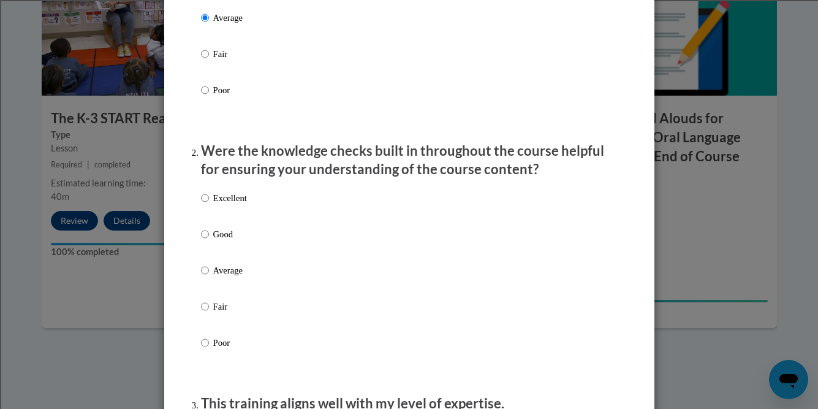
click at [210, 286] on label "Average" at bounding box center [224, 279] width 46 height 33
click at [209, 277] on input "Average" at bounding box center [205, 269] width 8 height 13
radio input "true"
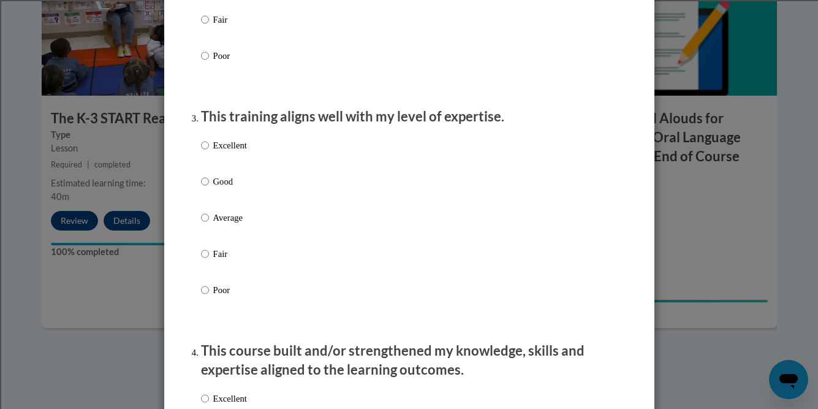
scroll to position [590, 0]
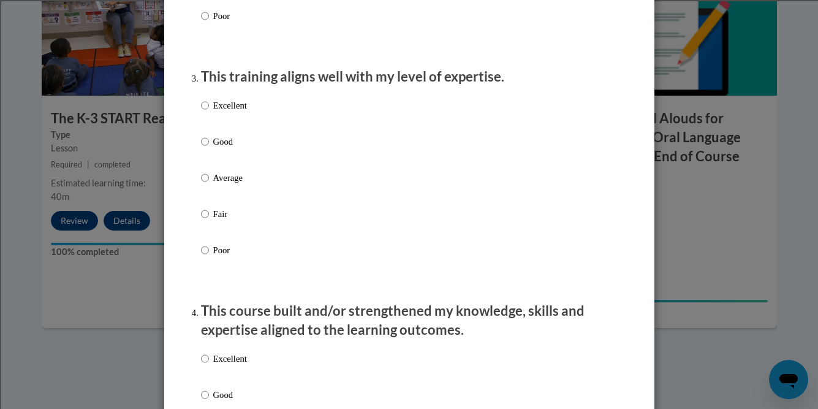
click at [229, 184] on p "Average" at bounding box center [230, 177] width 34 height 13
click at [209, 184] on input "Average" at bounding box center [205, 177] width 8 height 13
radio input "true"
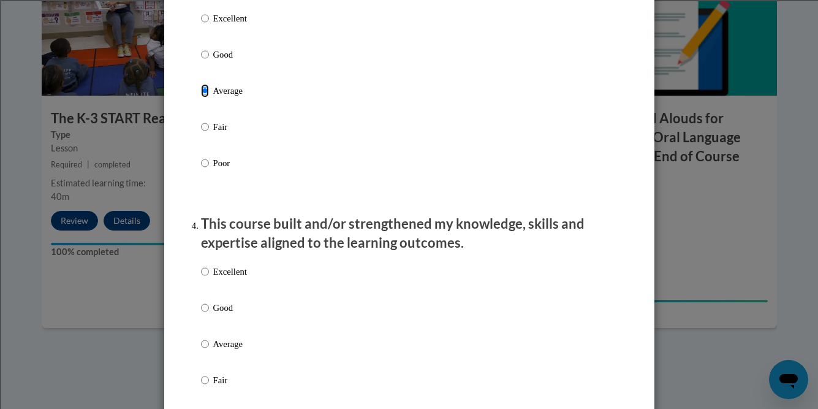
scroll to position [795, 0]
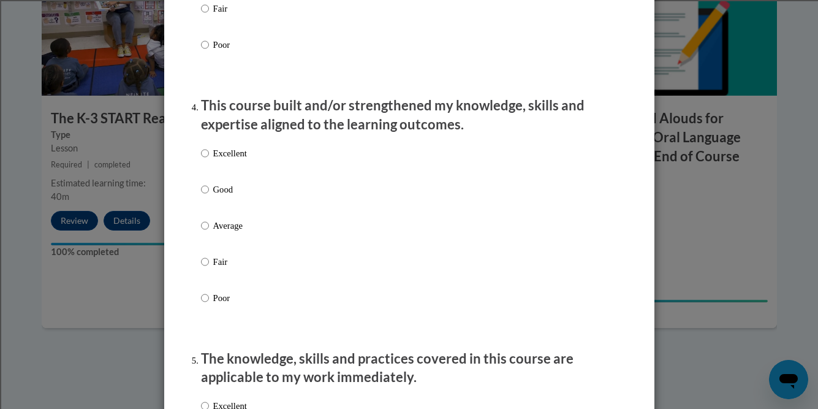
click at [220, 232] on p "Average" at bounding box center [230, 225] width 34 height 13
click at [209, 232] on input "Average" at bounding box center [205, 225] width 8 height 13
radio input "true"
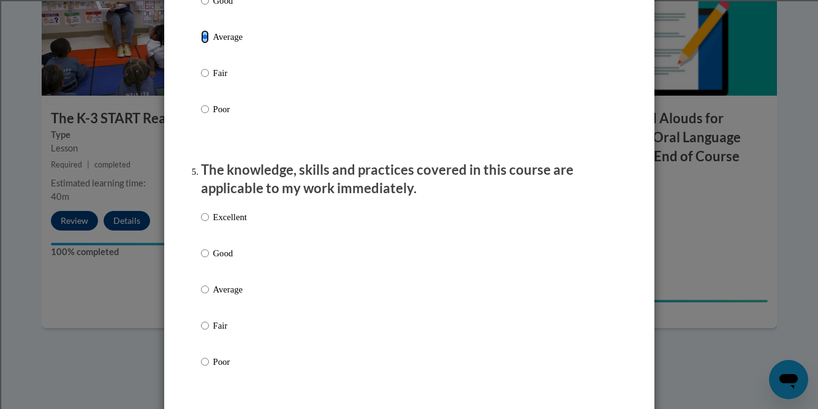
scroll to position [1115, 0]
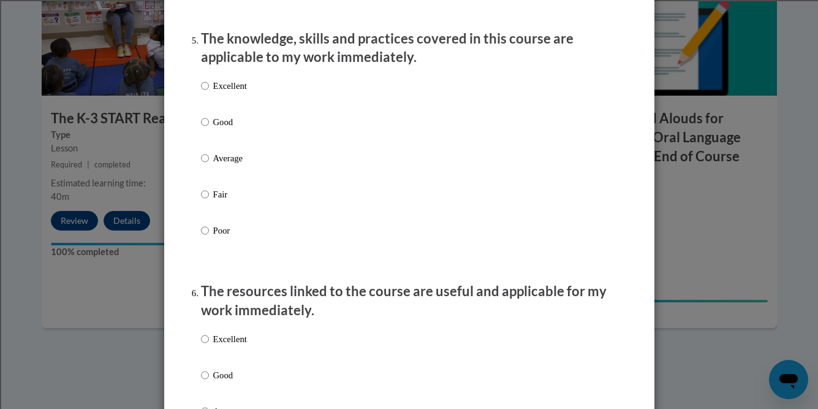
click at [232, 165] on p "Average" at bounding box center [230, 157] width 34 height 13
click at [209, 165] on input "Average" at bounding box center [205, 157] width 8 height 13
radio input "true"
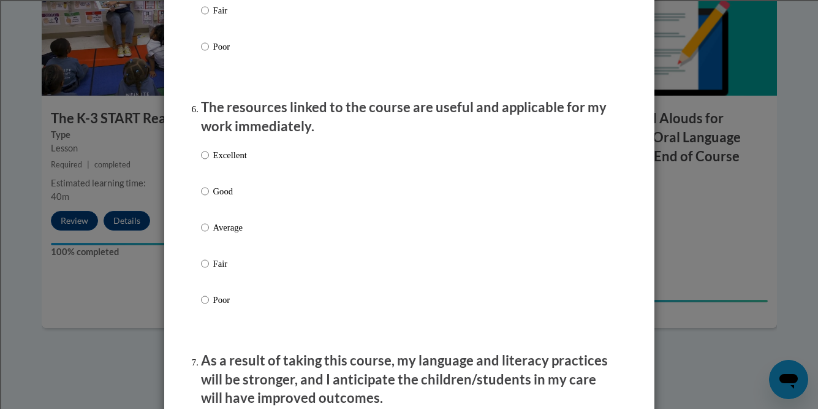
click at [224, 234] on p "Average" at bounding box center [230, 227] width 34 height 13
click at [209, 234] on input "Average" at bounding box center [205, 227] width 8 height 13
radio input "true"
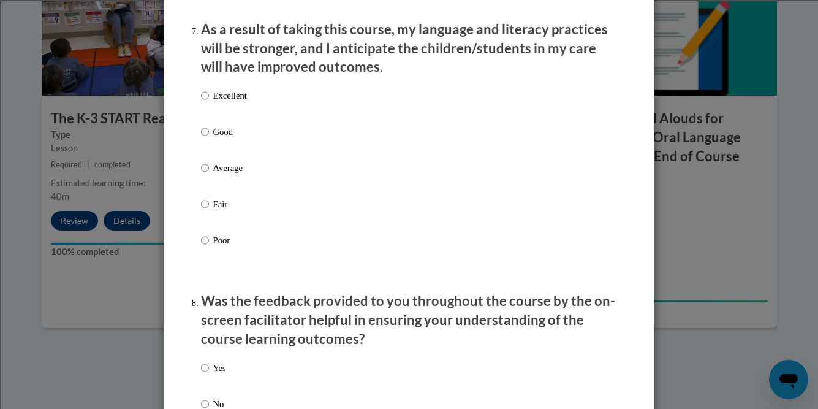
scroll to position [1656, 0]
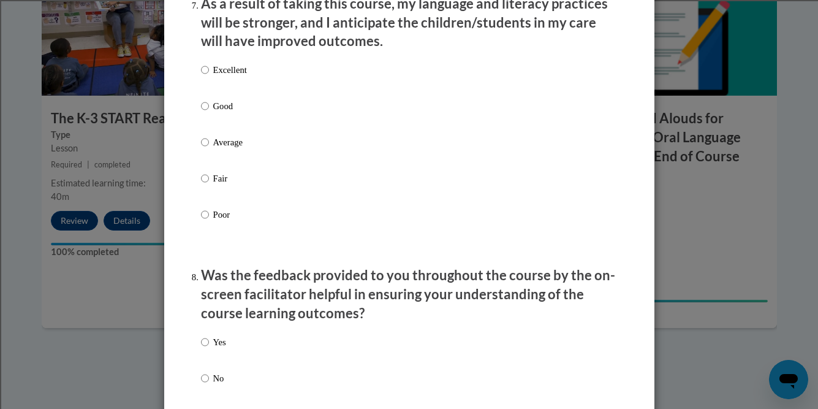
click at [236, 149] on p "Average" at bounding box center [230, 141] width 34 height 13
click at [209, 149] on input "Average" at bounding box center [205, 141] width 8 height 13
radio input "true"
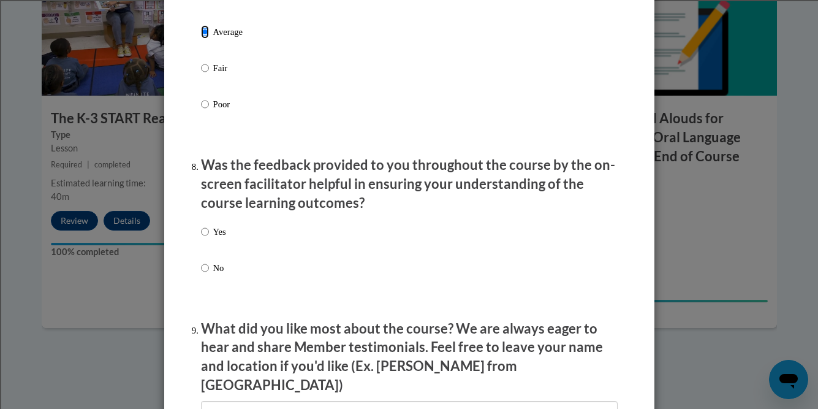
scroll to position [1817, 0]
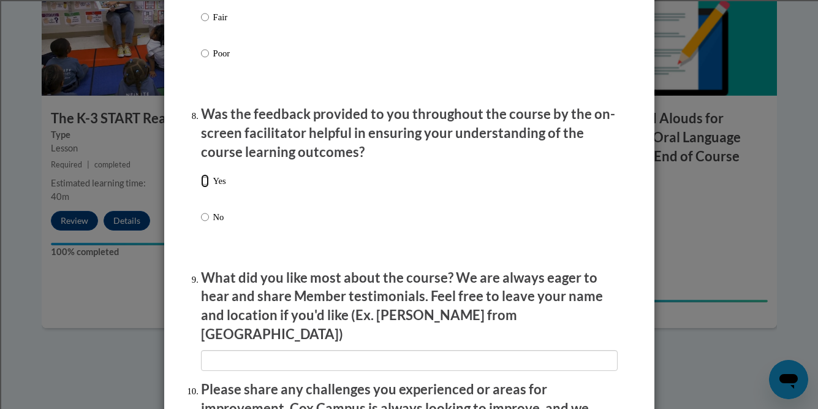
click at [204, 187] on input "Yes" at bounding box center [205, 180] width 8 height 13
radio input "true"
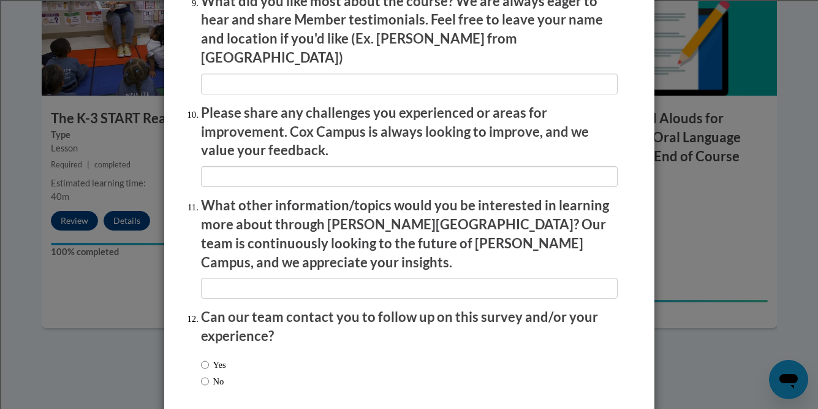
scroll to position [2140, 0]
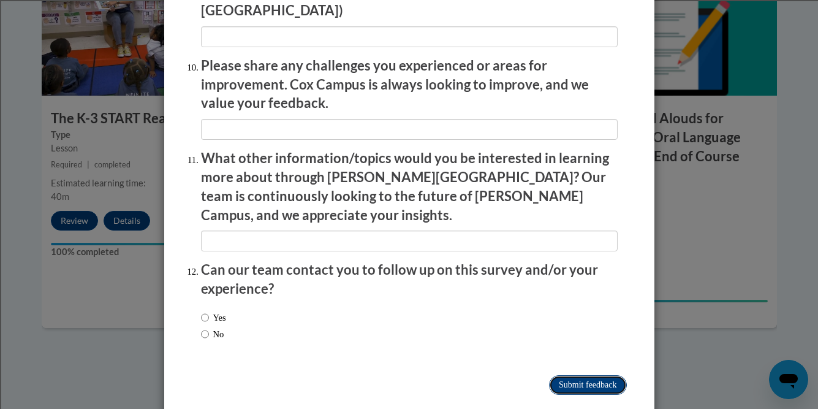
click at [579, 375] on input "Submit feedback" at bounding box center [587, 385] width 77 height 20
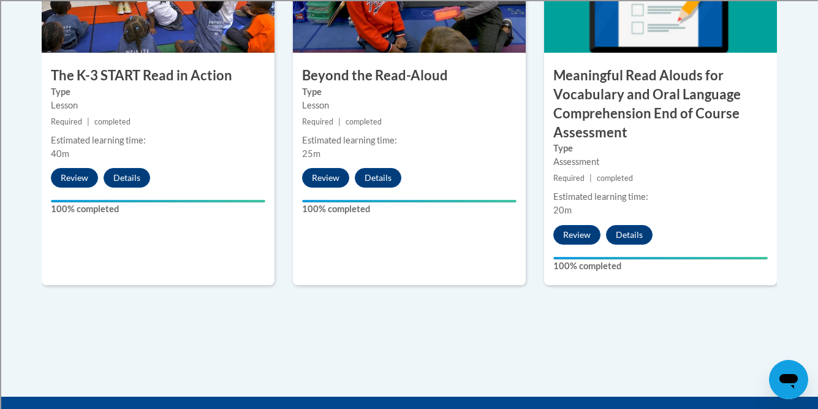
scroll to position [824, 0]
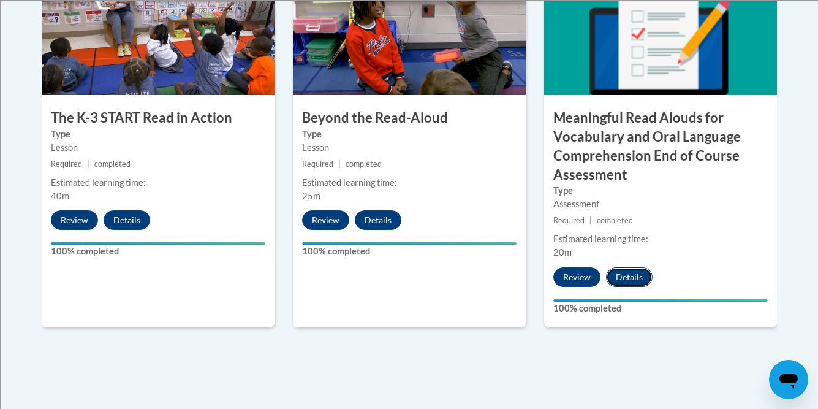
click at [626, 276] on button "Details" at bounding box center [629, 277] width 47 height 20
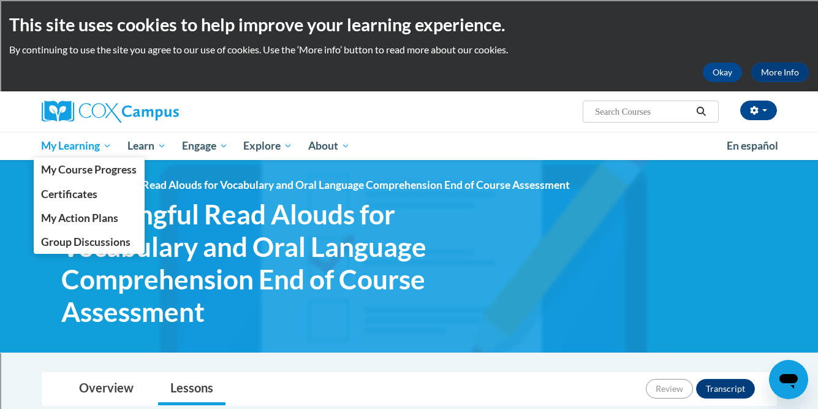
click at [60, 143] on span "My Learning" at bounding box center [76, 145] width 70 height 15
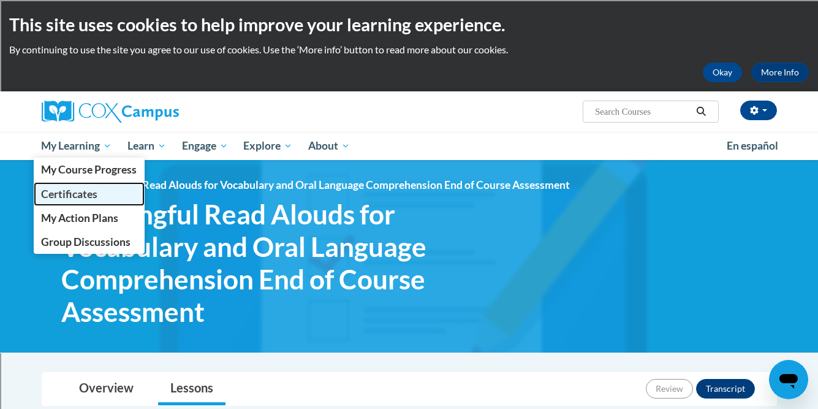
click at [63, 189] on span "Certificates" at bounding box center [69, 193] width 56 height 13
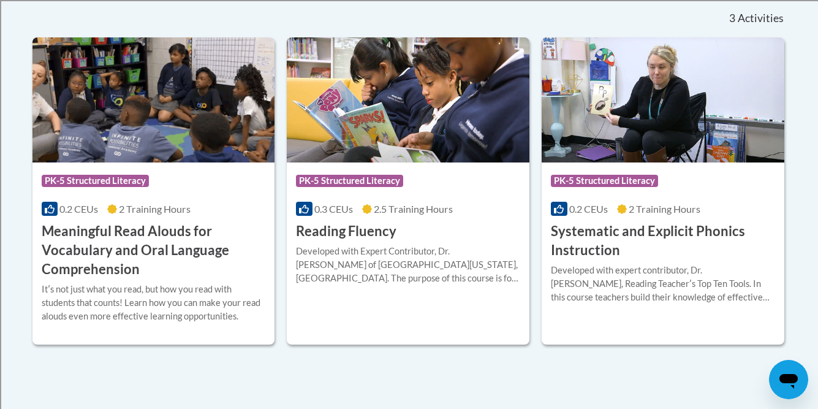
scroll to position [346, 0]
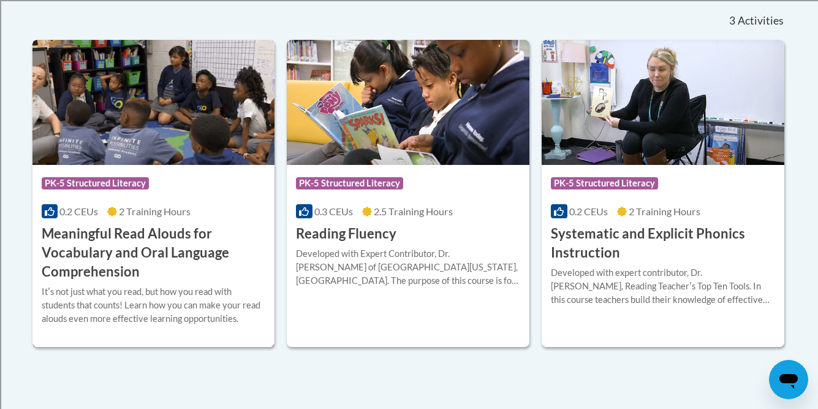
click at [123, 243] on h3 "Meaningful Read Alouds for Vocabulary and Oral Language Comprehension" at bounding box center [154, 252] width 224 height 56
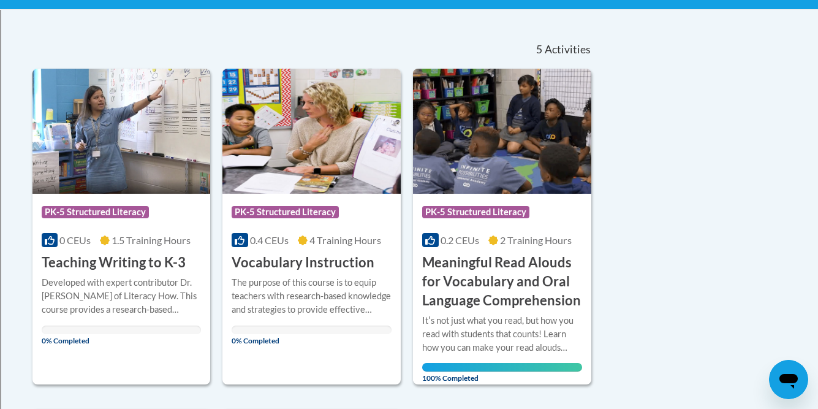
scroll to position [263, 0]
